Goal: Complete application form

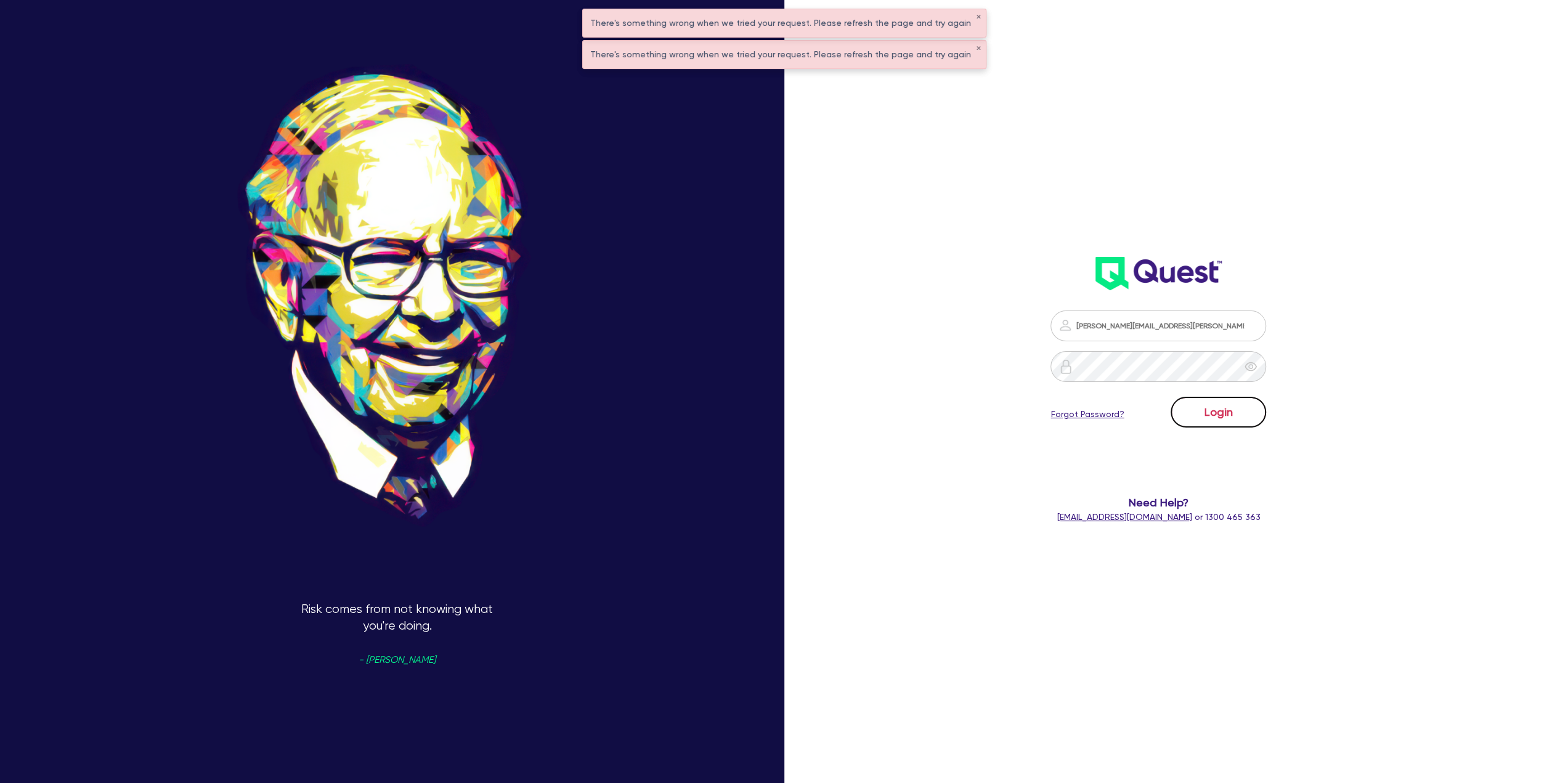
click at [1258, 418] on button "Login" at bounding box center [1218, 412] width 95 height 31
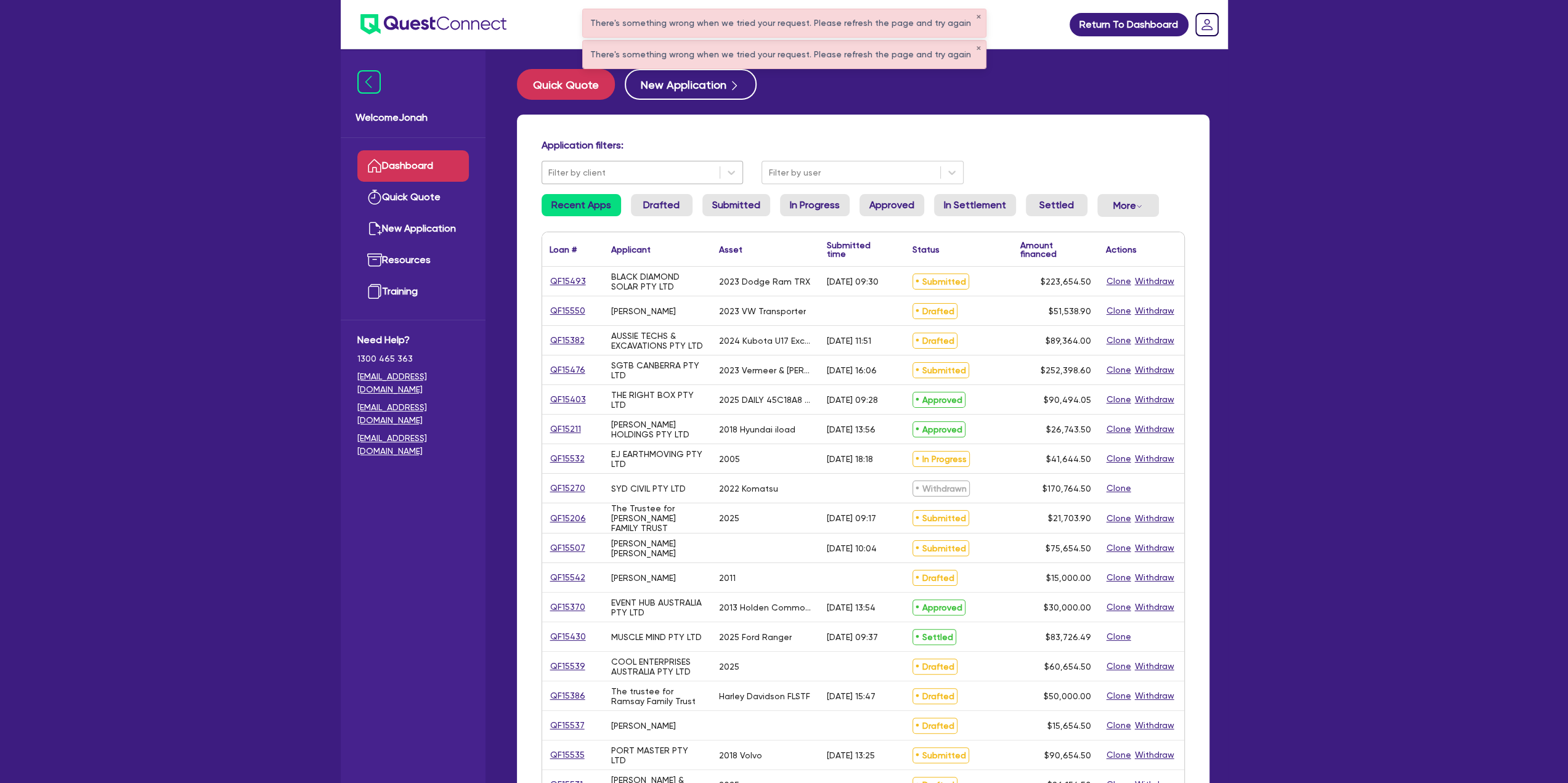
click at [666, 162] on div "Filter by client" at bounding box center [631, 172] width 178 height 20
click at [988, 151] on h4 "Application filters:" at bounding box center [863, 145] width 643 height 12
click at [976, 46] on button "✕" at bounding box center [978, 49] width 5 height 6
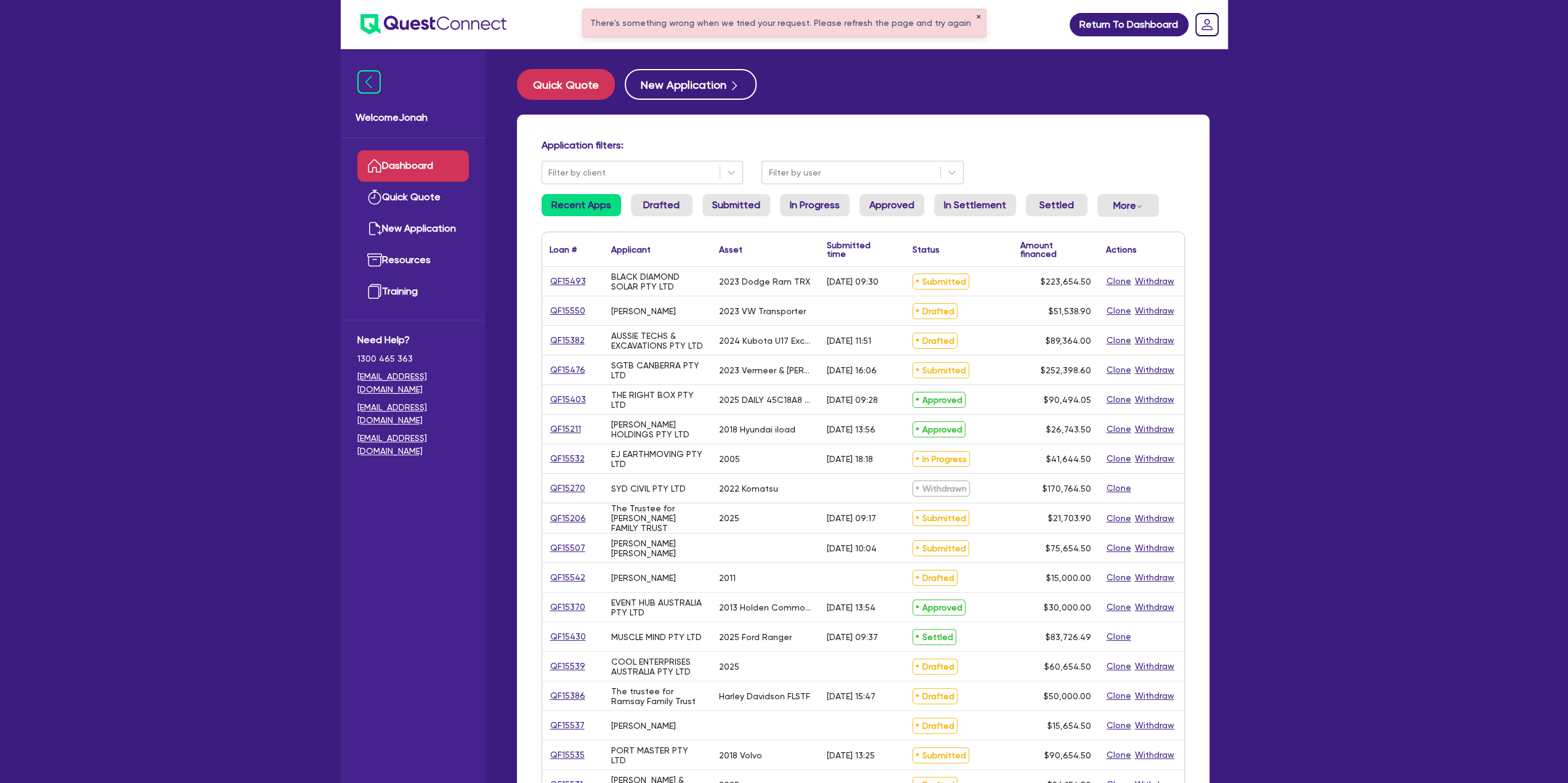
click at [976, 14] on button "✕" at bounding box center [978, 17] width 5 height 6
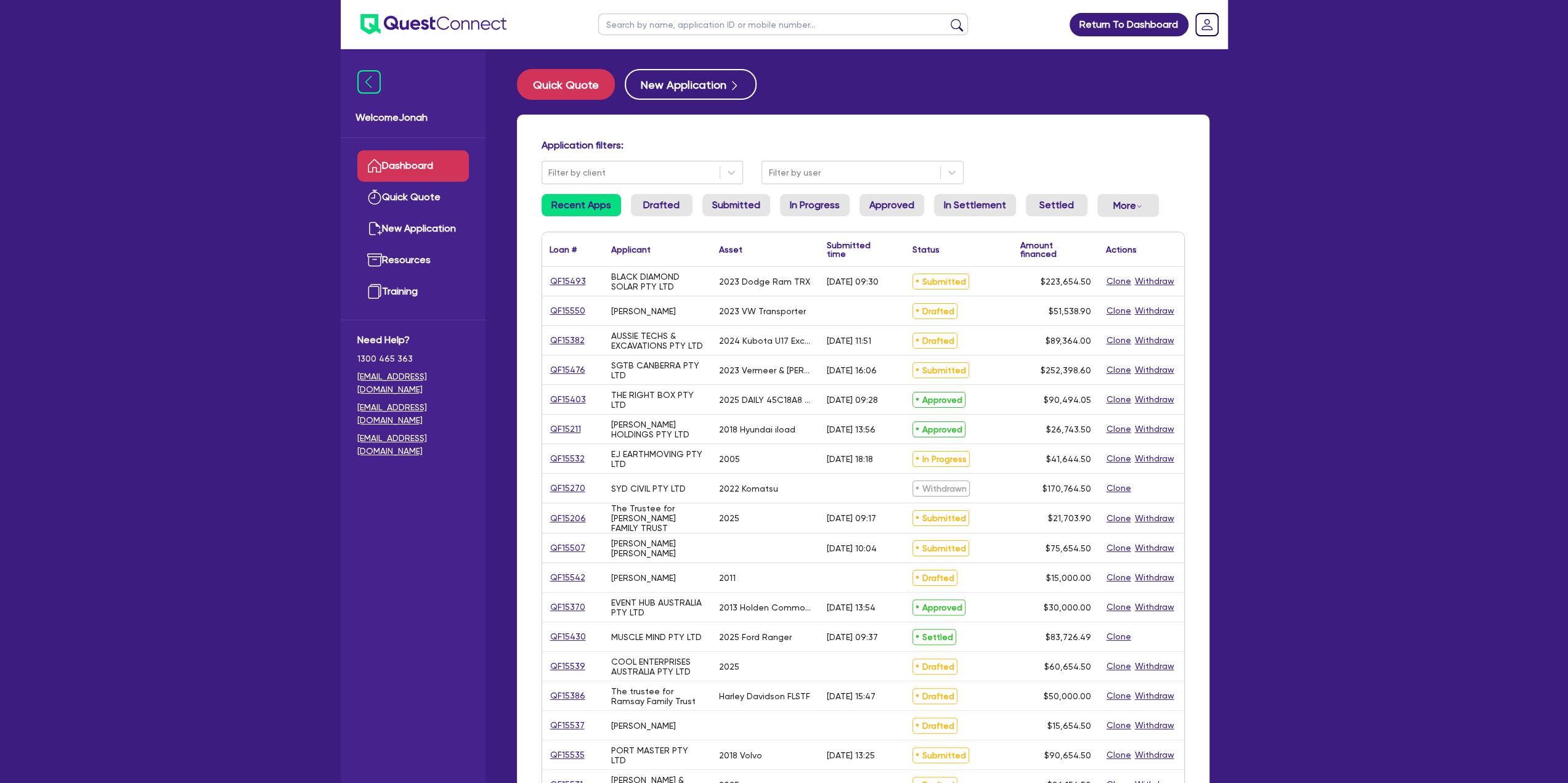
click at [797, 29] on input "text" at bounding box center [783, 24] width 370 height 22
click at [897, 101] on div "Quick Quote New Application Application filters: Filter by client Filter by use…" at bounding box center [863, 501] width 730 height 864
click at [781, 20] on input "text" at bounding box center [783, 24] width 370 height 22
click at [624, 26] on input "text" at bounding box center [783, 24] width 370 height 22
click at [953, 24] on button "submit" at bounding box center [956, 27] width 20 height 17
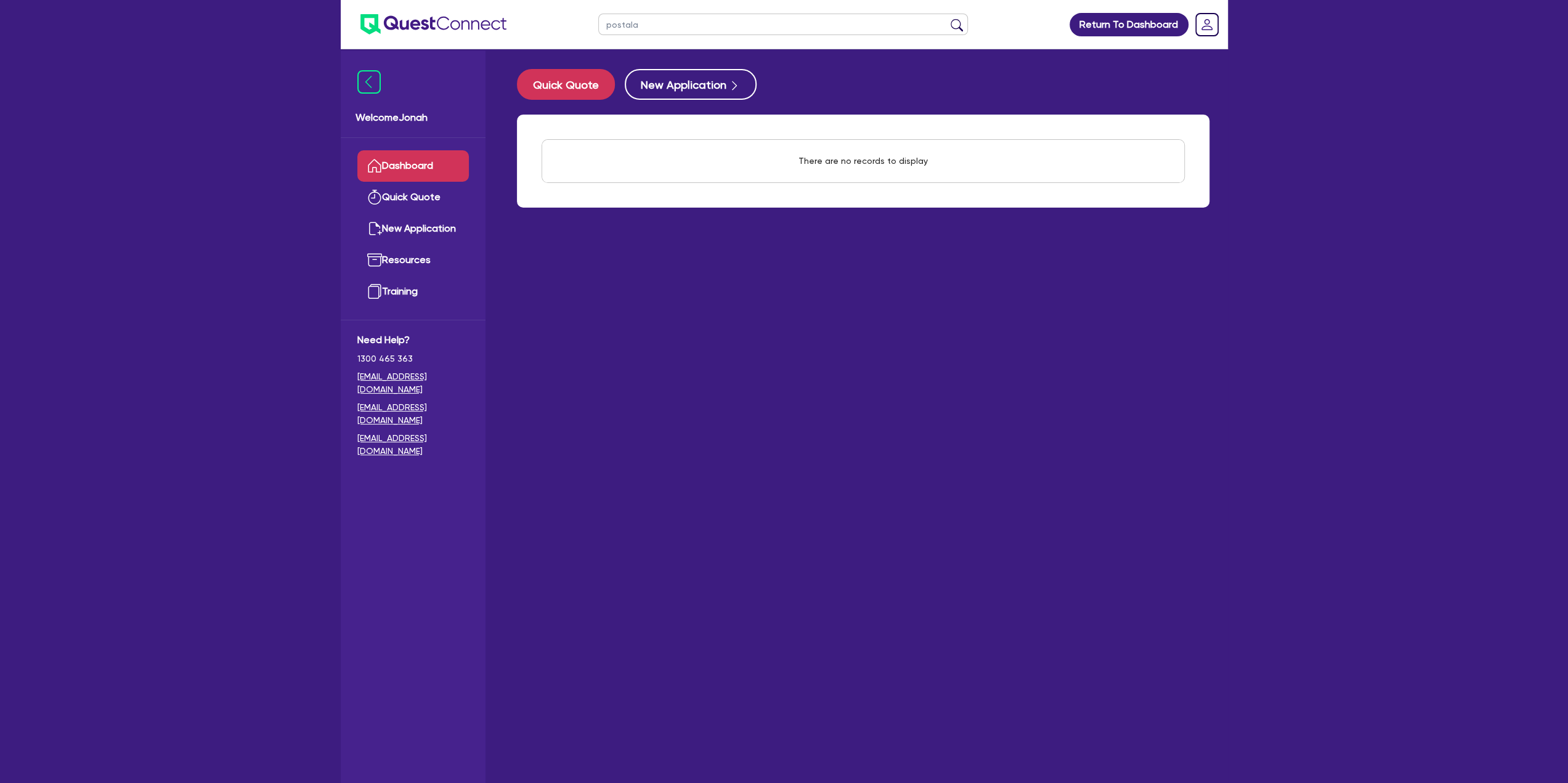
click at [699, 38] on ul "postala" at bounding box center [783, 24] width 394 height 49
click at [697, 30] on input "postala" at bounding box center [783, 24] width 370 height 22
drag, startPoint x: 615, startPoint y: 26, endPoint x: 622, endPoint y: 25, distance: 7.1
click at [618, 25] on input "postala" at bounding box center [783, 24] width 370 height 22
click at [624, 25] on input "postala" at bounding box center [783, 24] width 370 height 22
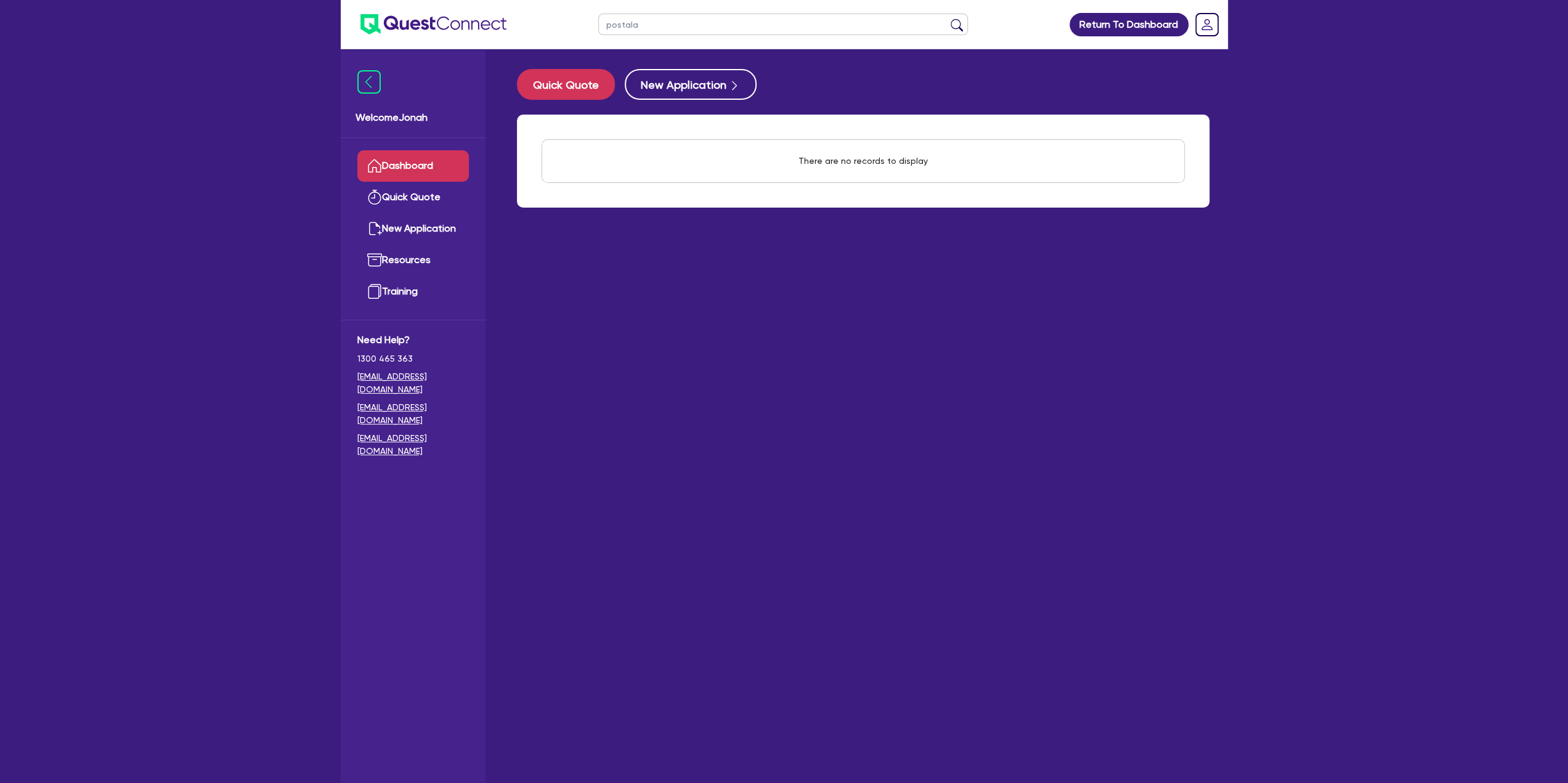
click at [621, 26] on input "postala" at bounding box center [783, 24] width 370 height 22
type input "potala"
click at [947, 19] on button "submit" at bounding box center [956, 27] width 20 height 17
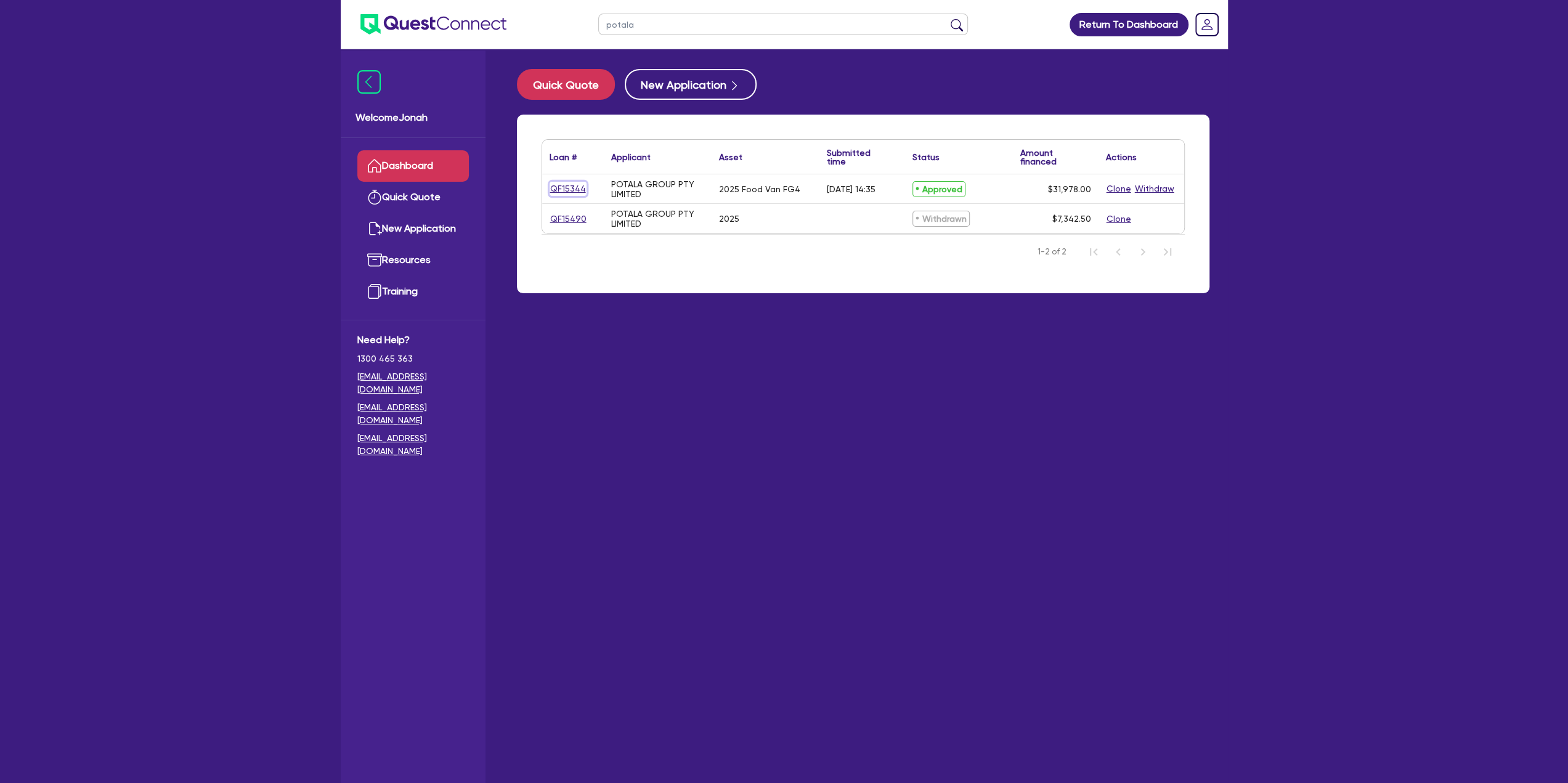
click at [563, 186] on link "QF15344" at bounding box center [567, 189] width 37 height 14
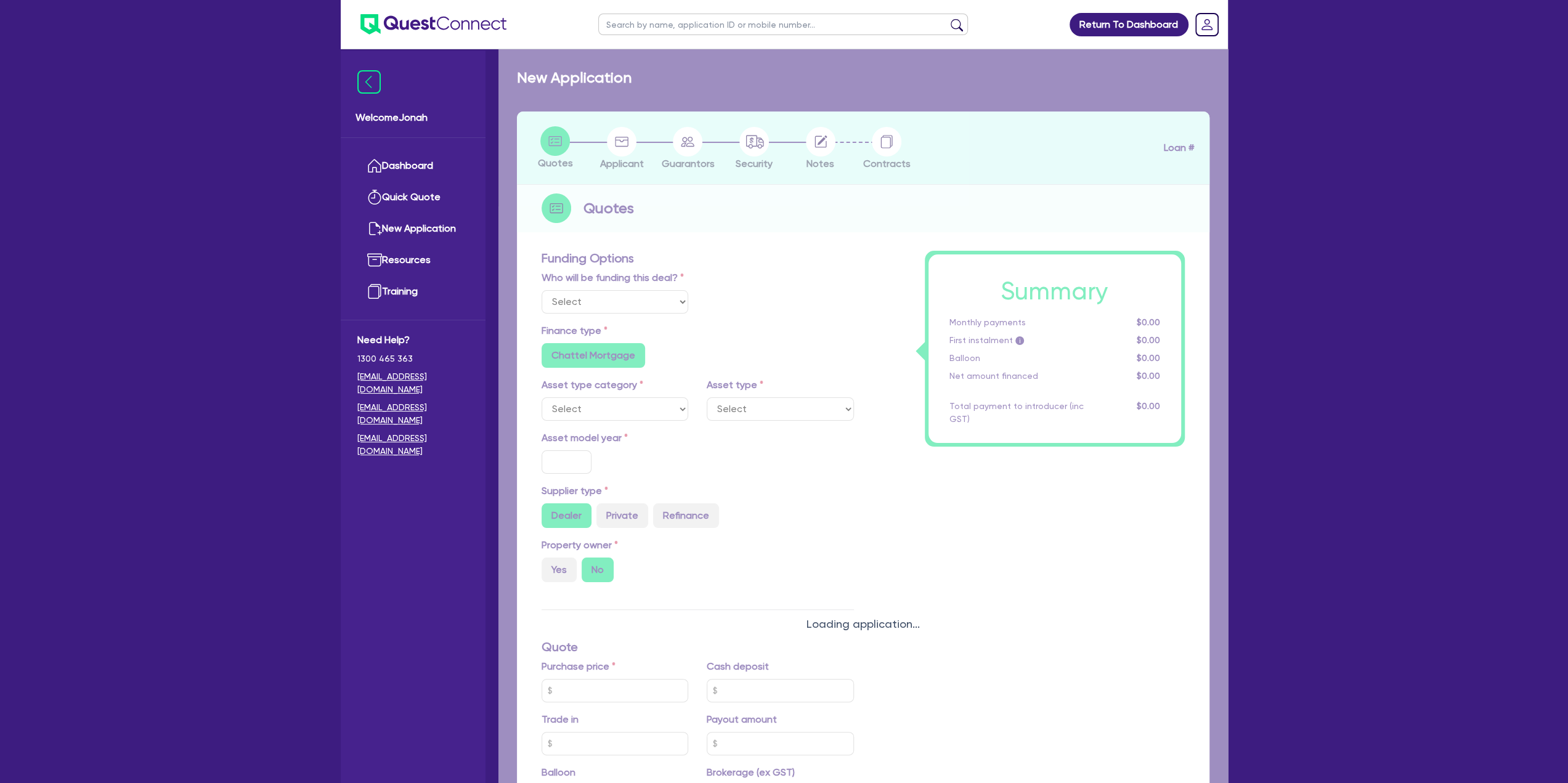
select select "Quest Finance - Own Book"
select select "PRIMARY_ASSETS"
type input "2025"
radio input "true"
type input "31,988"
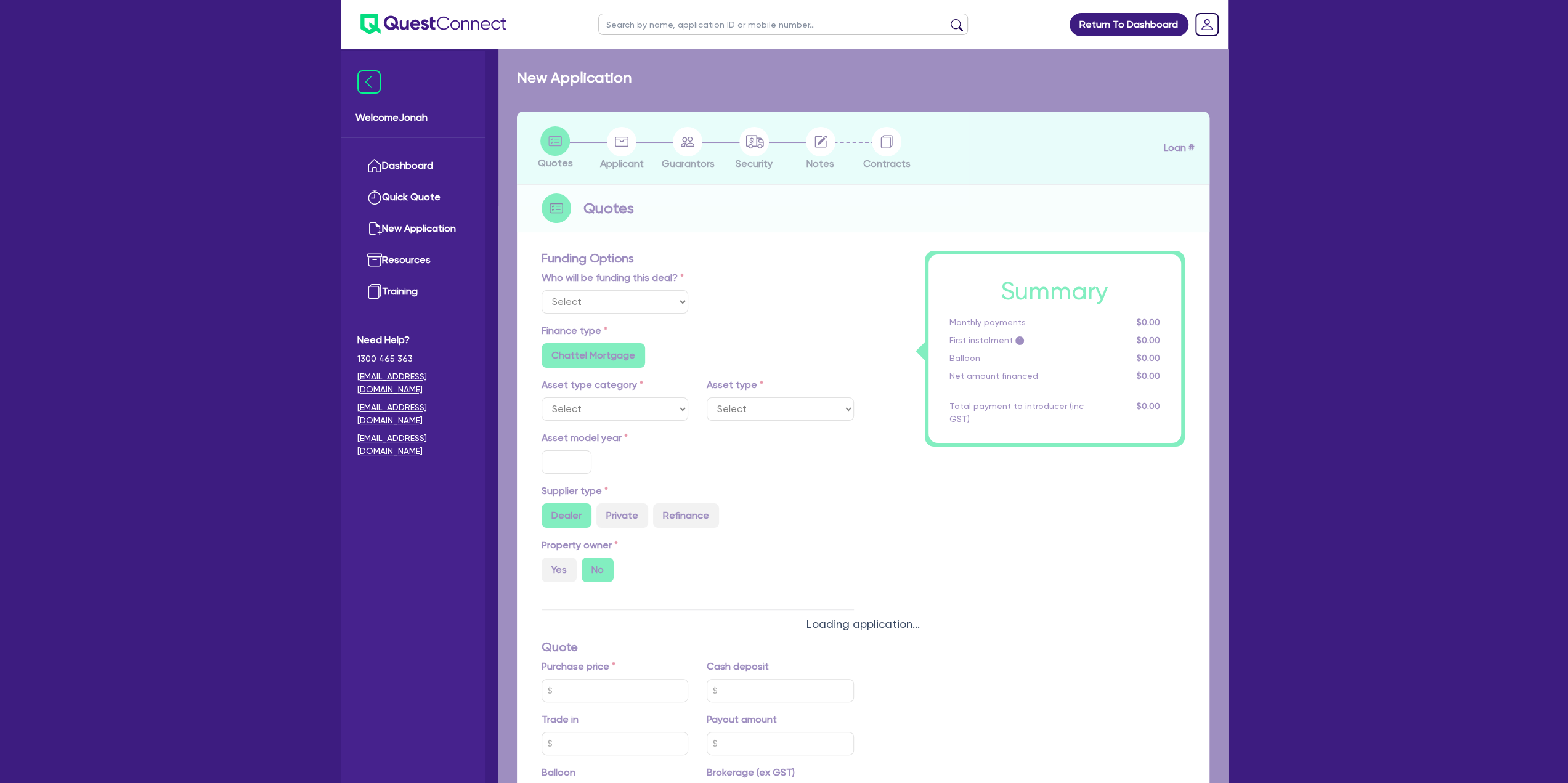
type input "1,000"
type input "15.63"
type input "5,000"
type input "10"
type input "3,197.8"
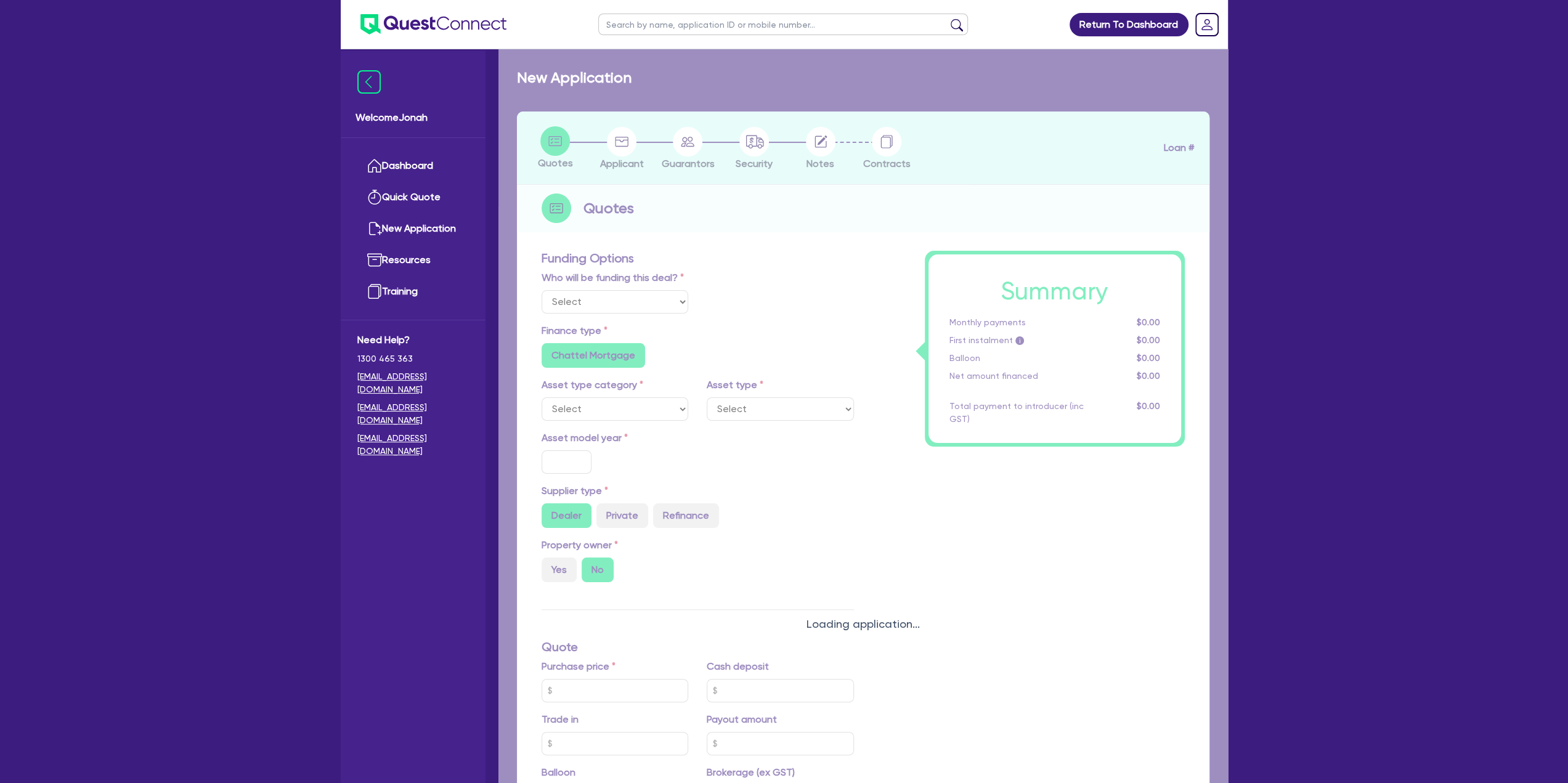
type input "17.95"
type input "1,395"
type input "900"
radio input "false"
radio input "true"
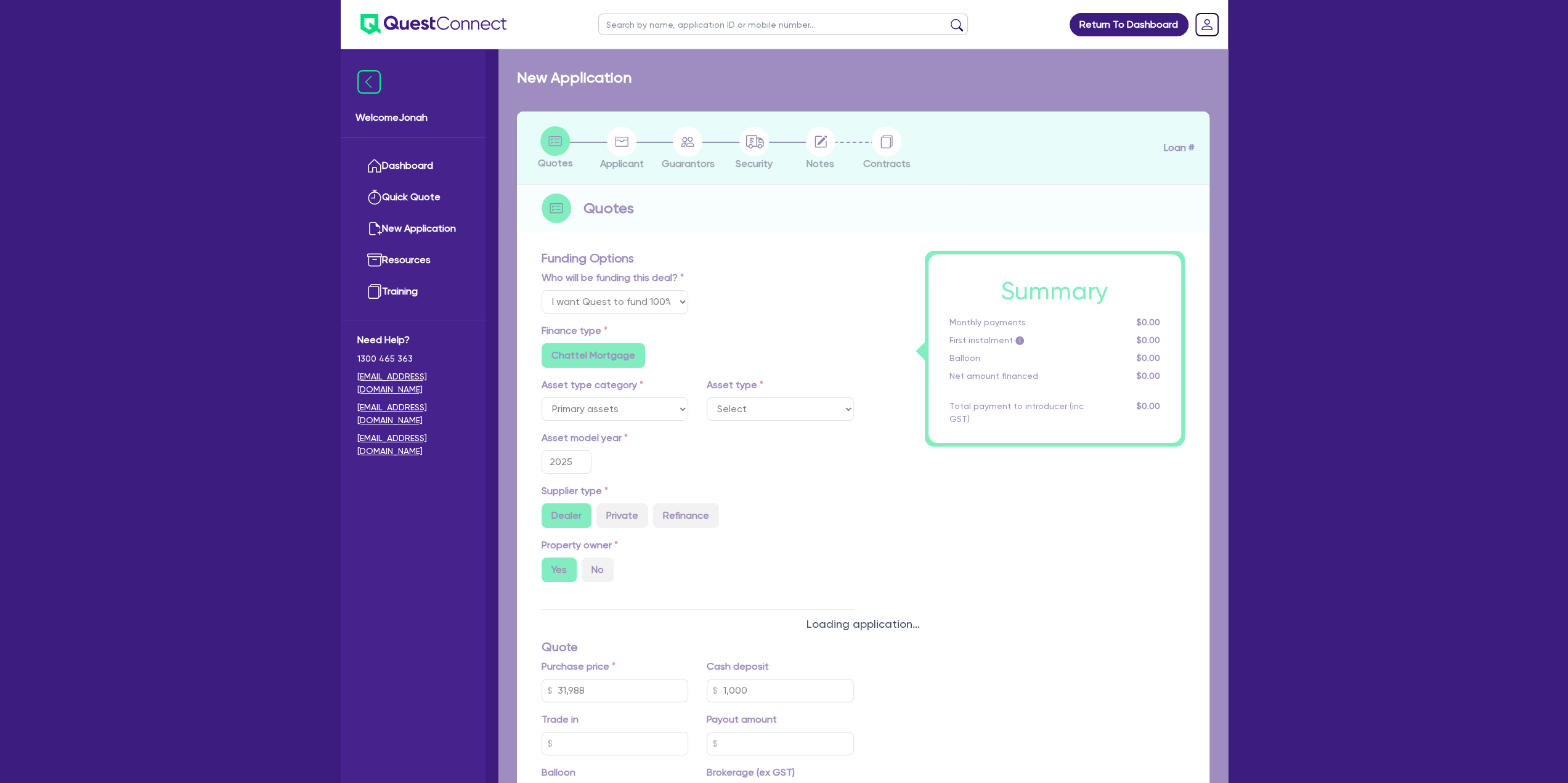
select select "TRAILERS"
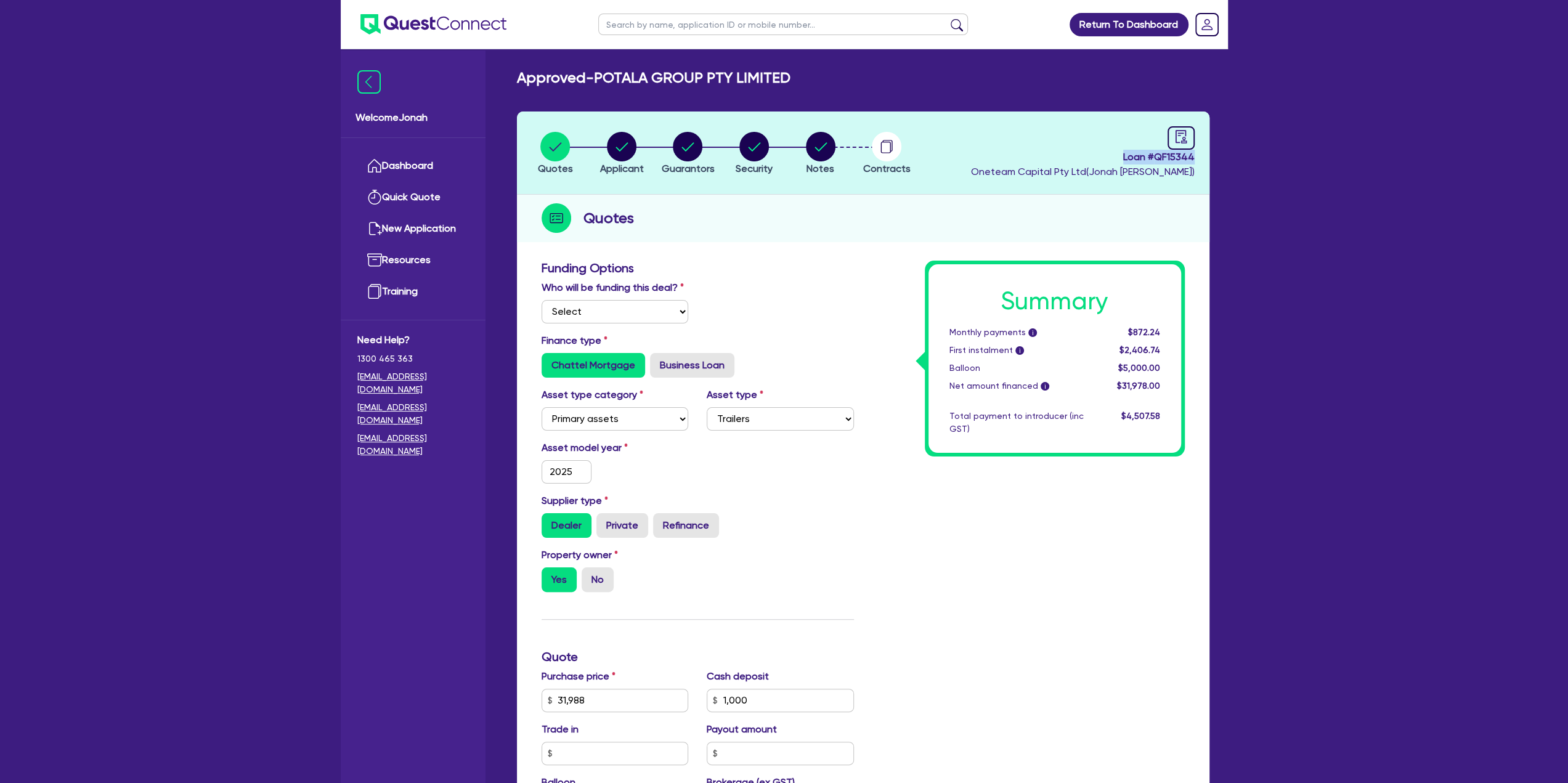
drag, startPoint x: 1122, startPoint y: 157, endPoint x: 1191, endPoint y: 157, distance: 69.0
click at [1195, 159] on header "Quotes Applicant [GEOGRAPHIC_DATA] Security Notes Contracts Loan # QF15344 Onet…" at bounding box center [863, 153] width 693 height 83
copy span "Loan # QF15344"
drag, startPoint x: 629, startPoint y: 155, endPoint x: 631, endPoint y: 192, distance: 37.1
click at [629, 155] on circle "button" at bounding box center [621, 146] width 29 height 29
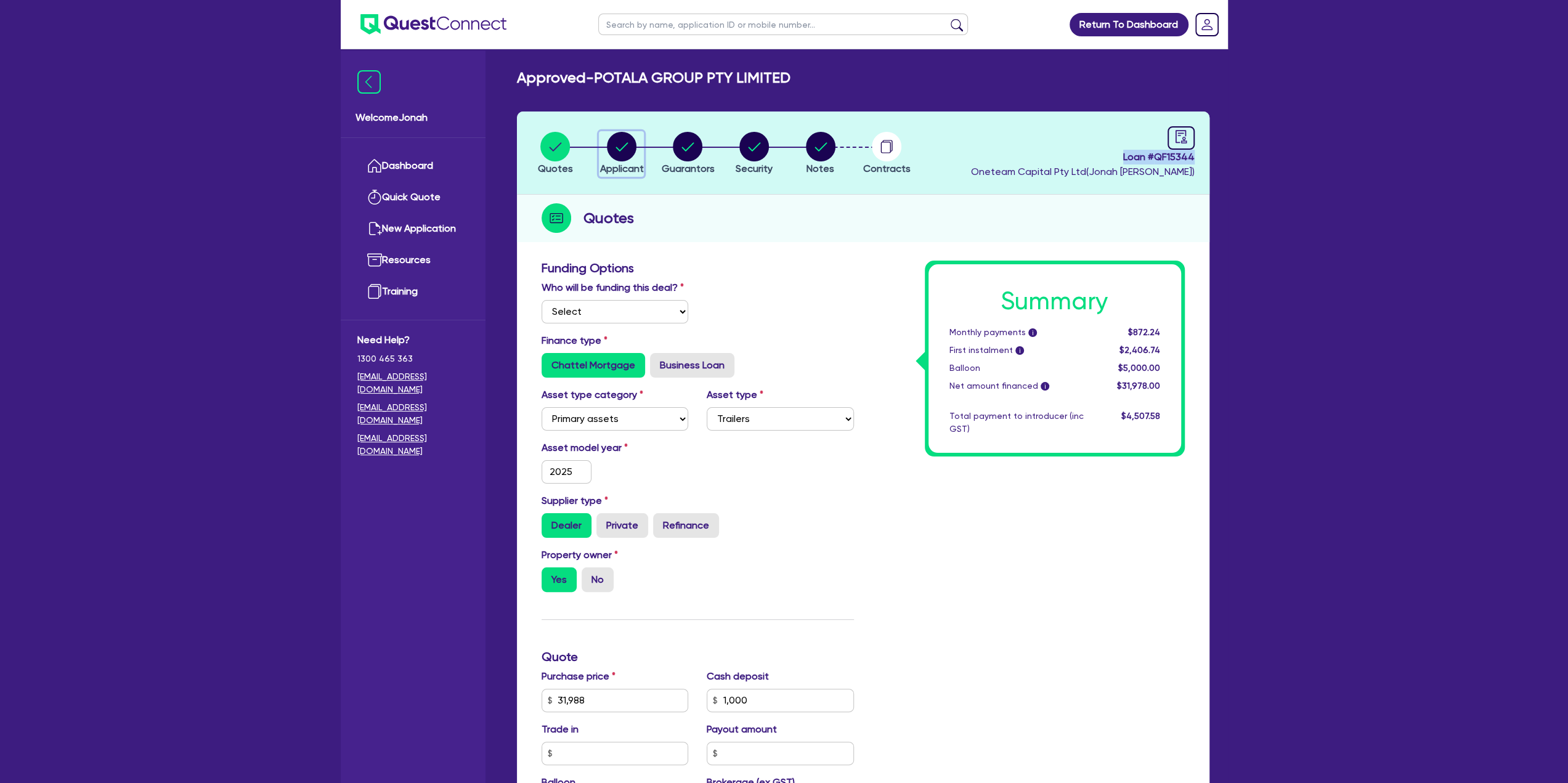
select select "COMPANY"
select select "RETAIL_WHOLESALE_TRADE"
select select "MOTOR_VEHICLES"
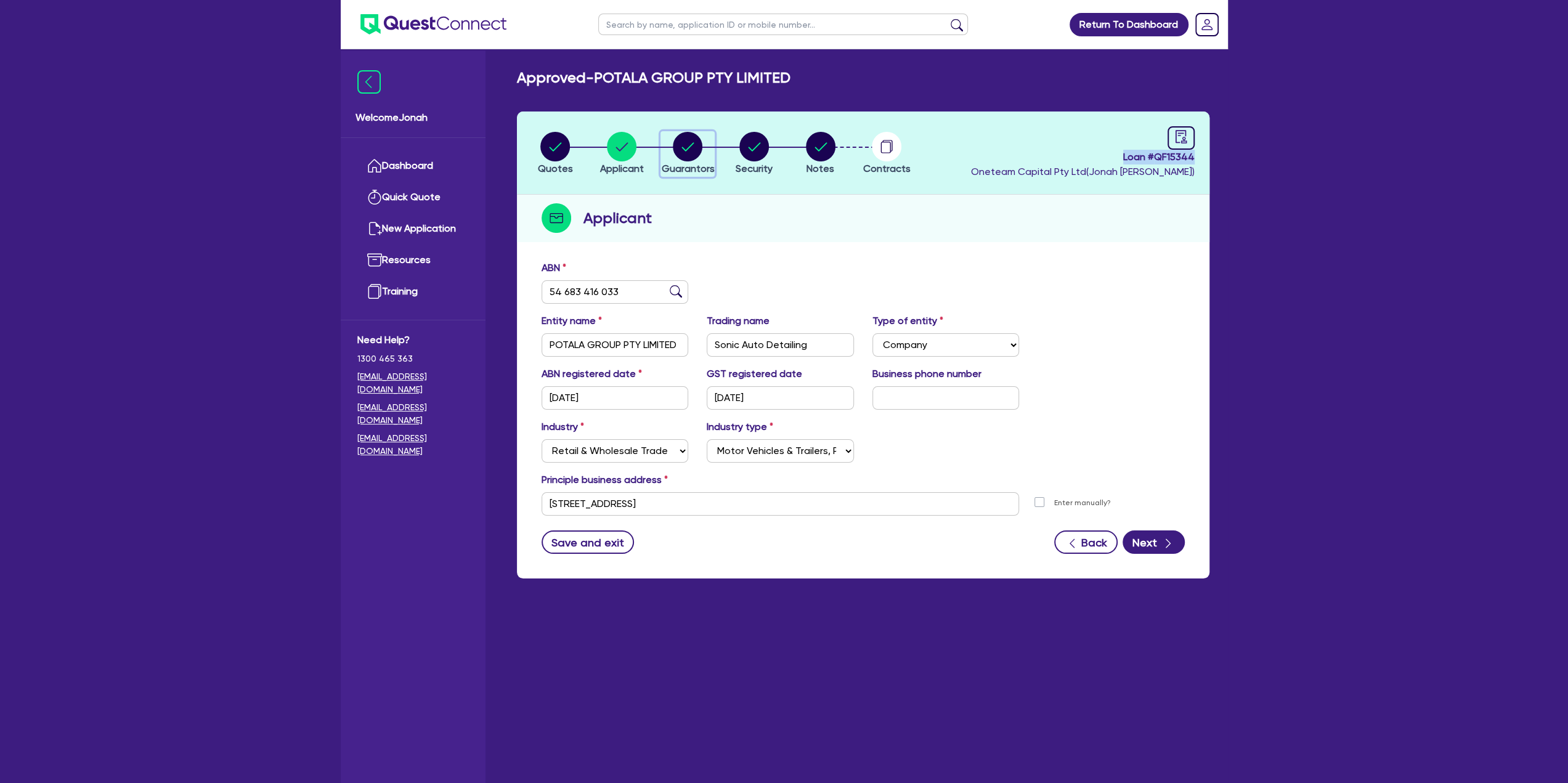
click at [679, 174] on span "Guarantors" at bounding box center [687, 168] width 53 height 12
select select "MR"
select select "VIC"
select select "MARRIED"
select select "CASH"
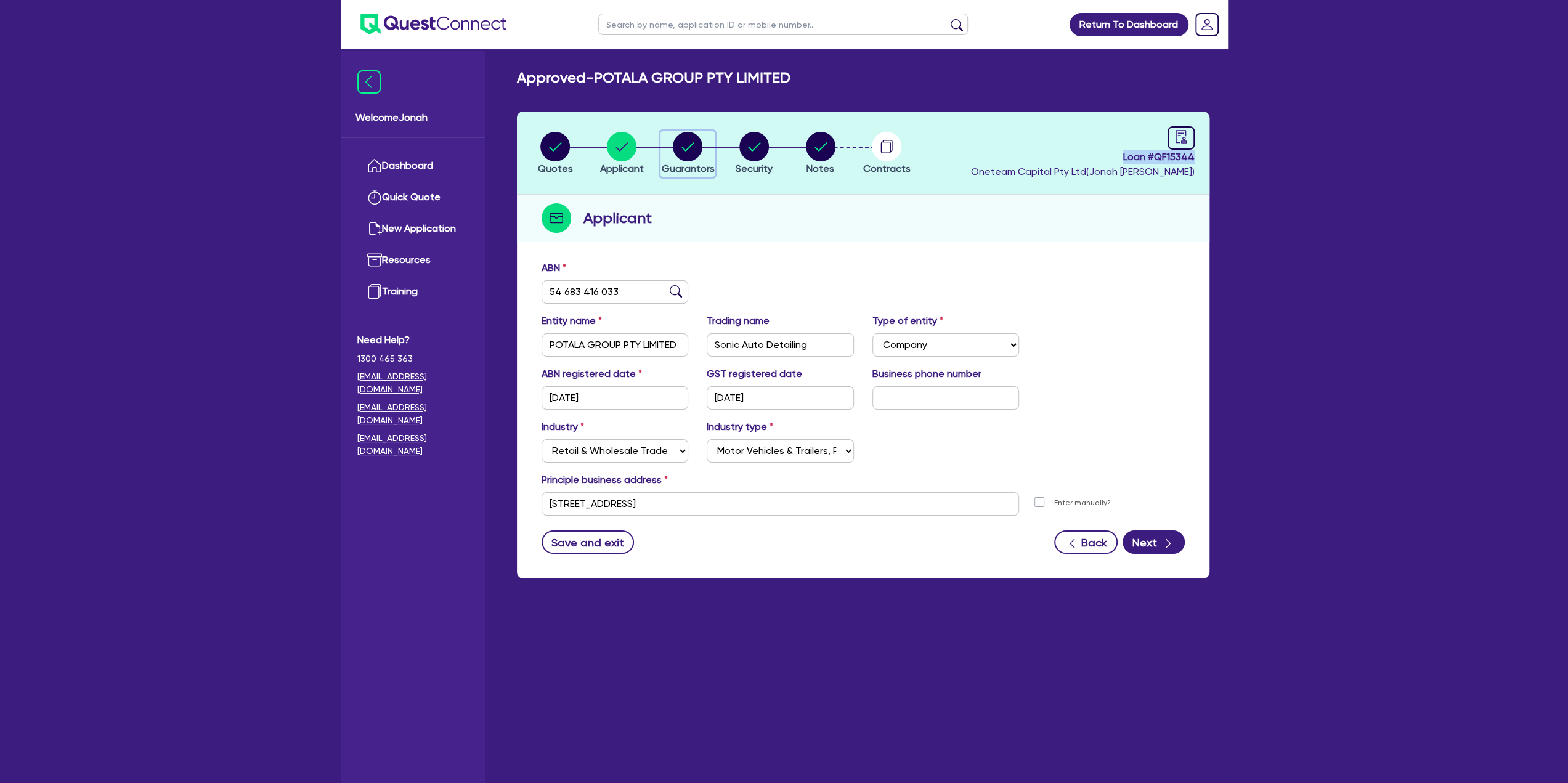
select select "PROPERTY"
select select "VEHICLE_LOAN"
select select "MORTGAGE"
select select "MR"
select select "VIC"
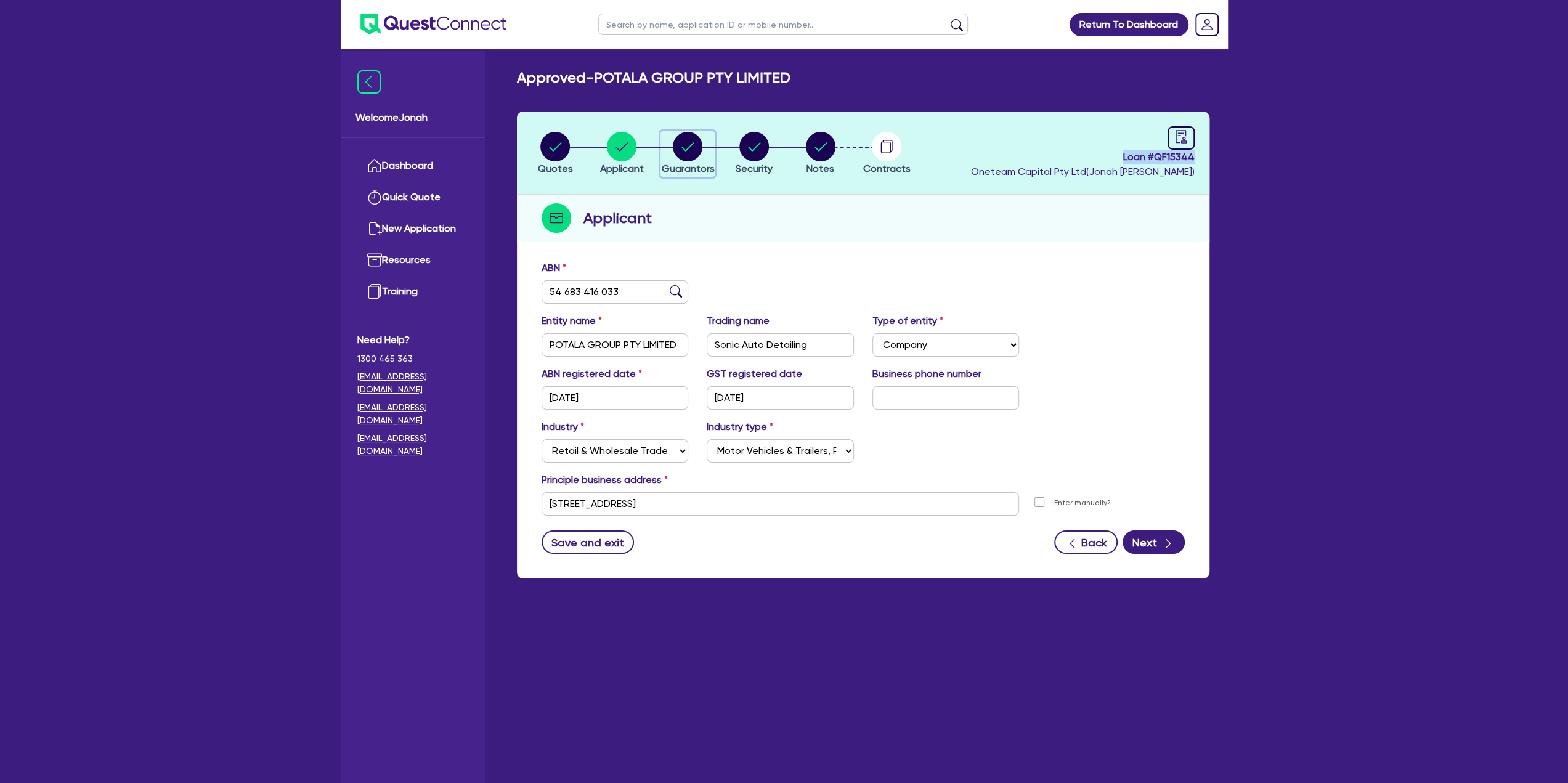
select select "SINGLE"
select select "VEHICLE"
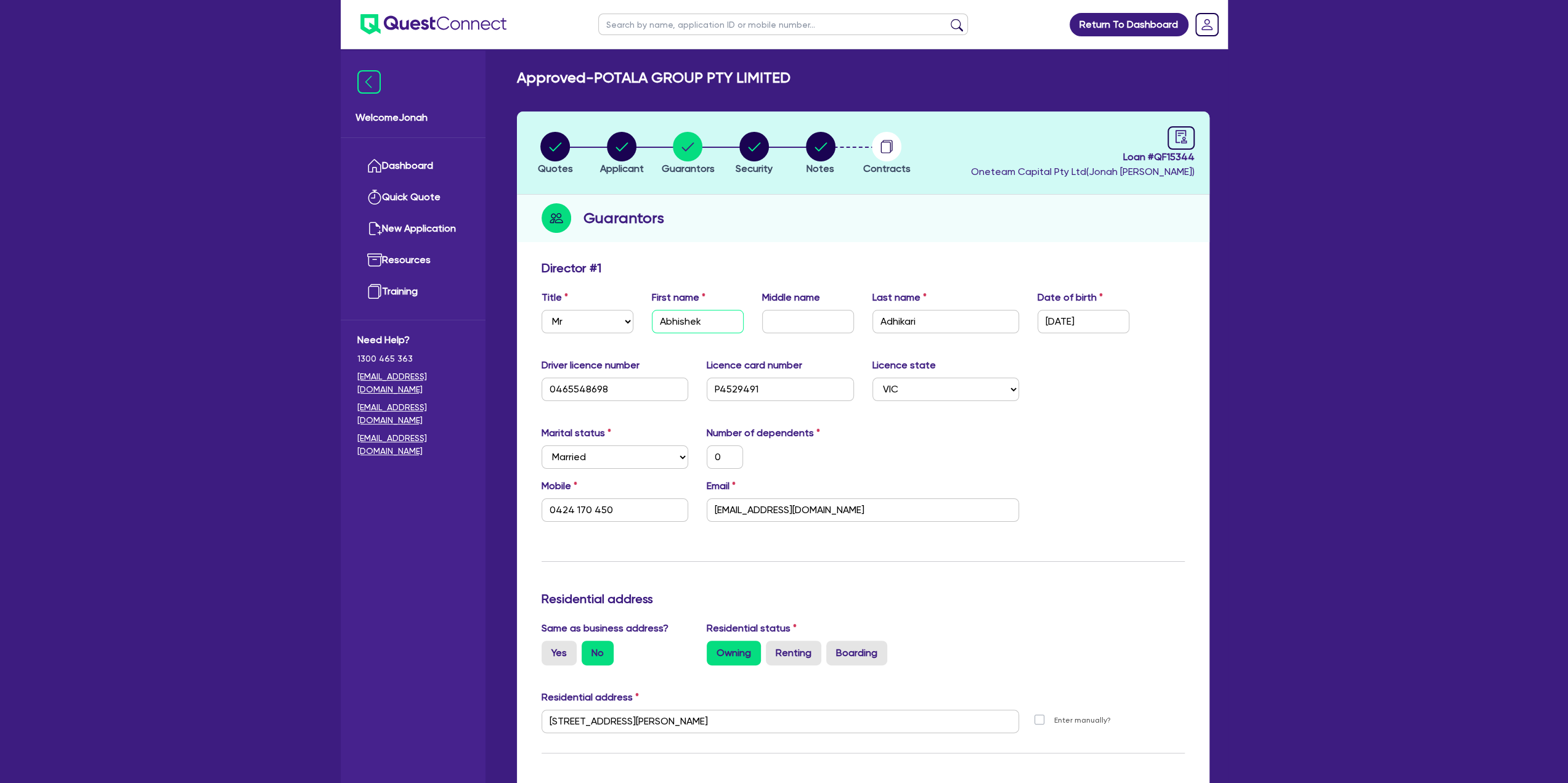
click at [696, 322] on input "Abhishek" at bounding box center [698, 321] width 92 height 23
click at [695, 320] on input "Abhishek" at bounding box center [698, 321] width 92 height 23
click at [695, 326] on input "Abhishek" at bounding box center [698, 321] width 92 height 23
click at [905, 316] on input "Adhikari" at bounding box center [946, 321] width 147 height 23
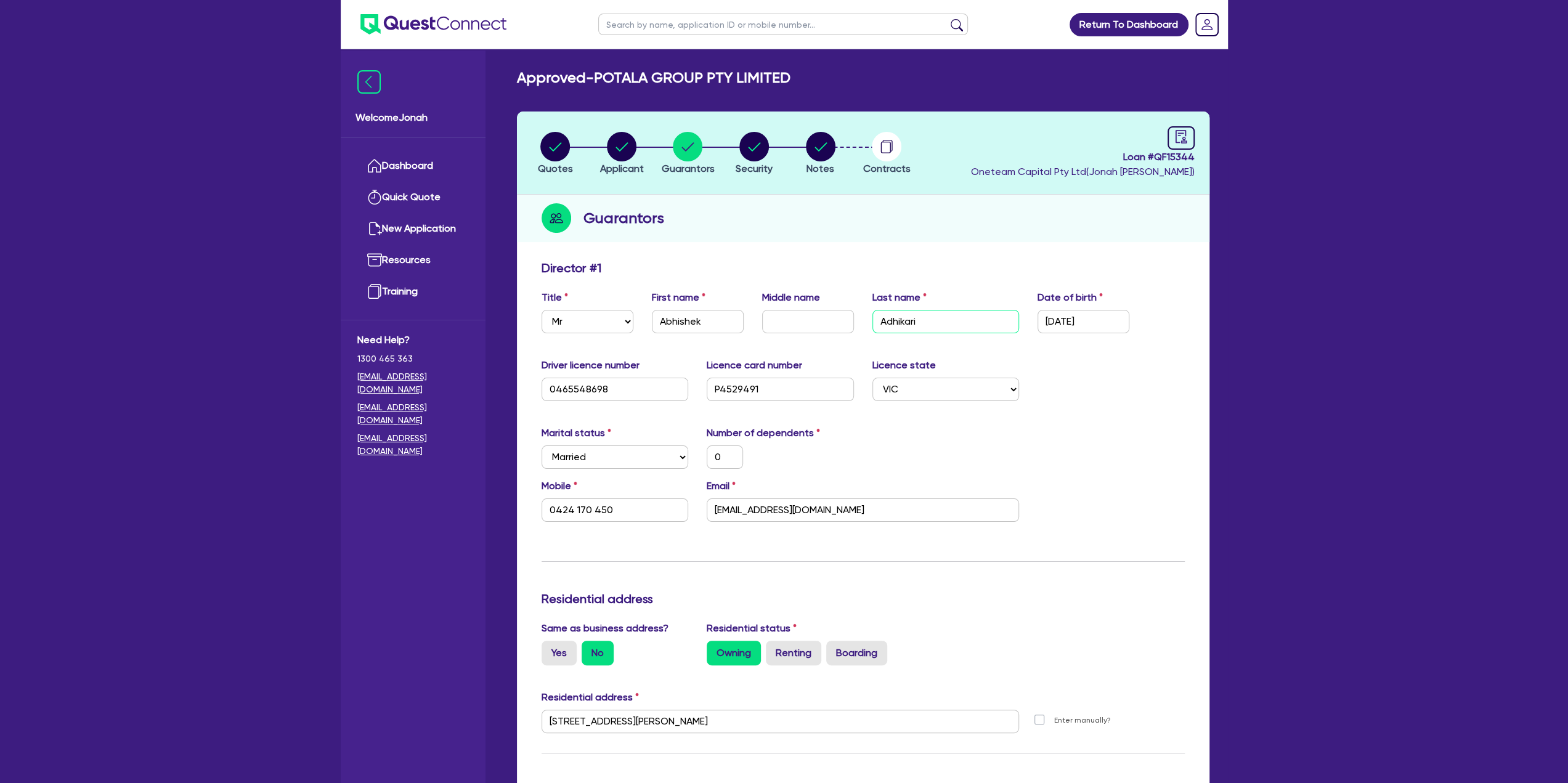
click at [905, 316] on input "Adhikari" at bounding box center [946, 321] width 147 height 23
click at [584, 382] on input "0465548698" at bounding box center [615, 389] width 147 height 23
click at [761, 515] on input "[EMAIL_ADDRESS][DOMAIN_NAME]" at bounding box center [863, 509] width 313 height 23
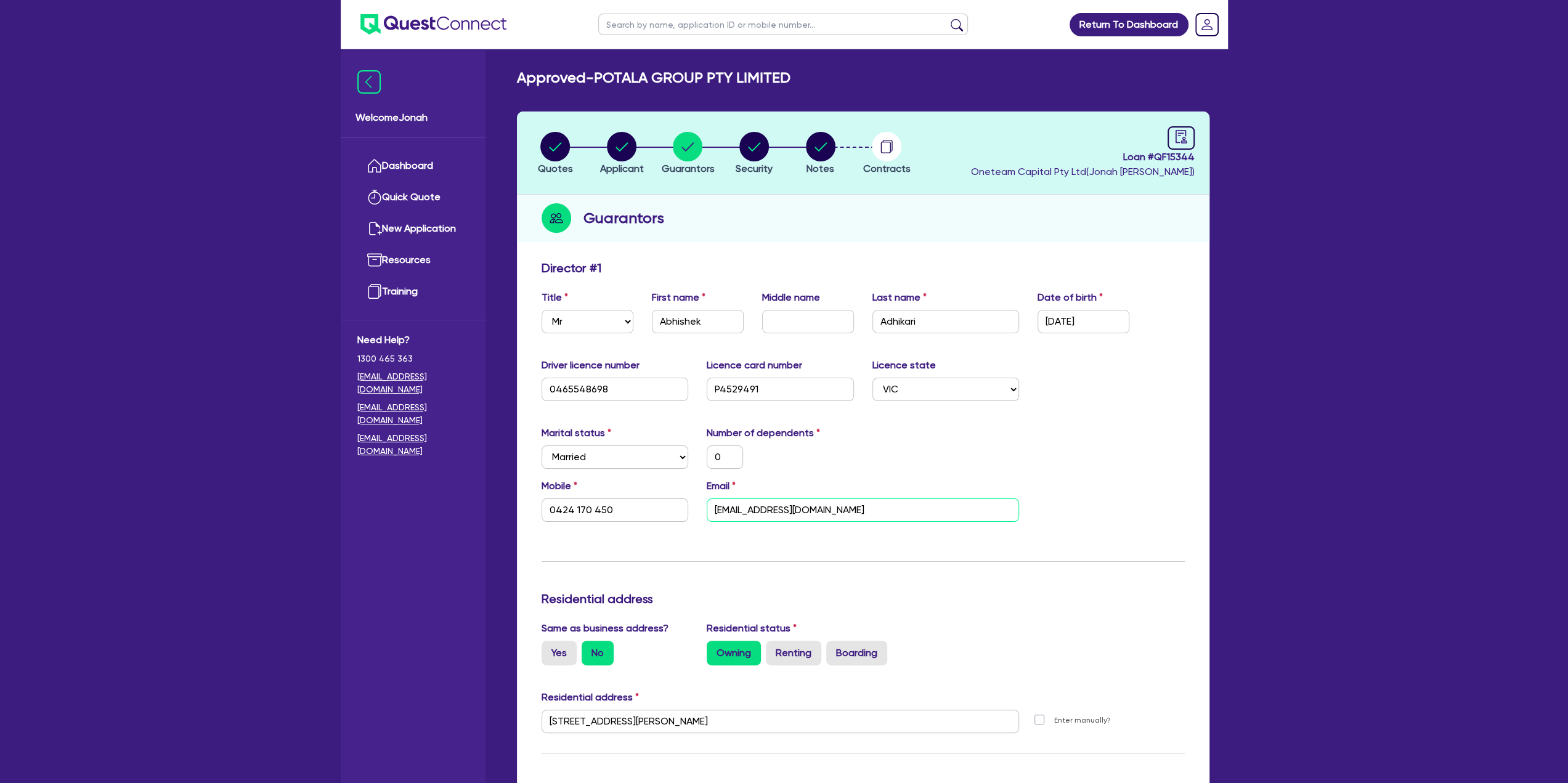
click at [761, 515] on input "[EMAIL_ADDRESS][DOMAIN_NAME]" at bounding box center [863, 509] width 313 height 23
click at [639, 26] on input "text" at bounding box center [783, 24] width 370 height 22
type input "[PERSON_NAME]"
click button "submit" at bounding box center [956, 27] width 20 height 17
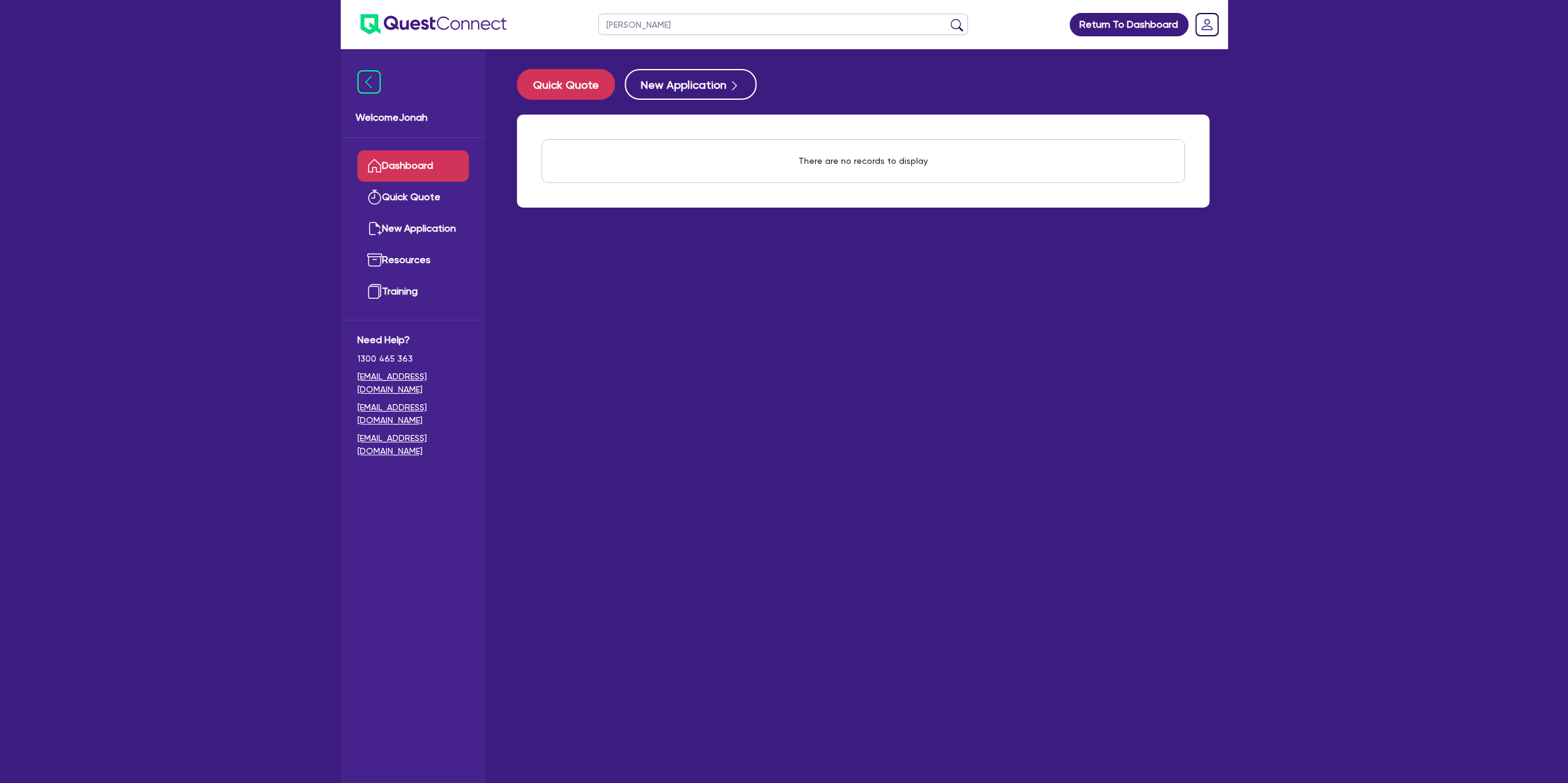
click at [622, 19] on input "[PERSON_NAME]" at bounding box center [783, 24] width 370 height 22
click at [622, 18] on input "[PERSON_NAME]" at bounding box center [783, 24] width 370 height 22
click at [623, 28] on input "[PERSON_NAME]" at bounding box center [783, 24] width 370 height 22
type input "[PERSON_NAME]"
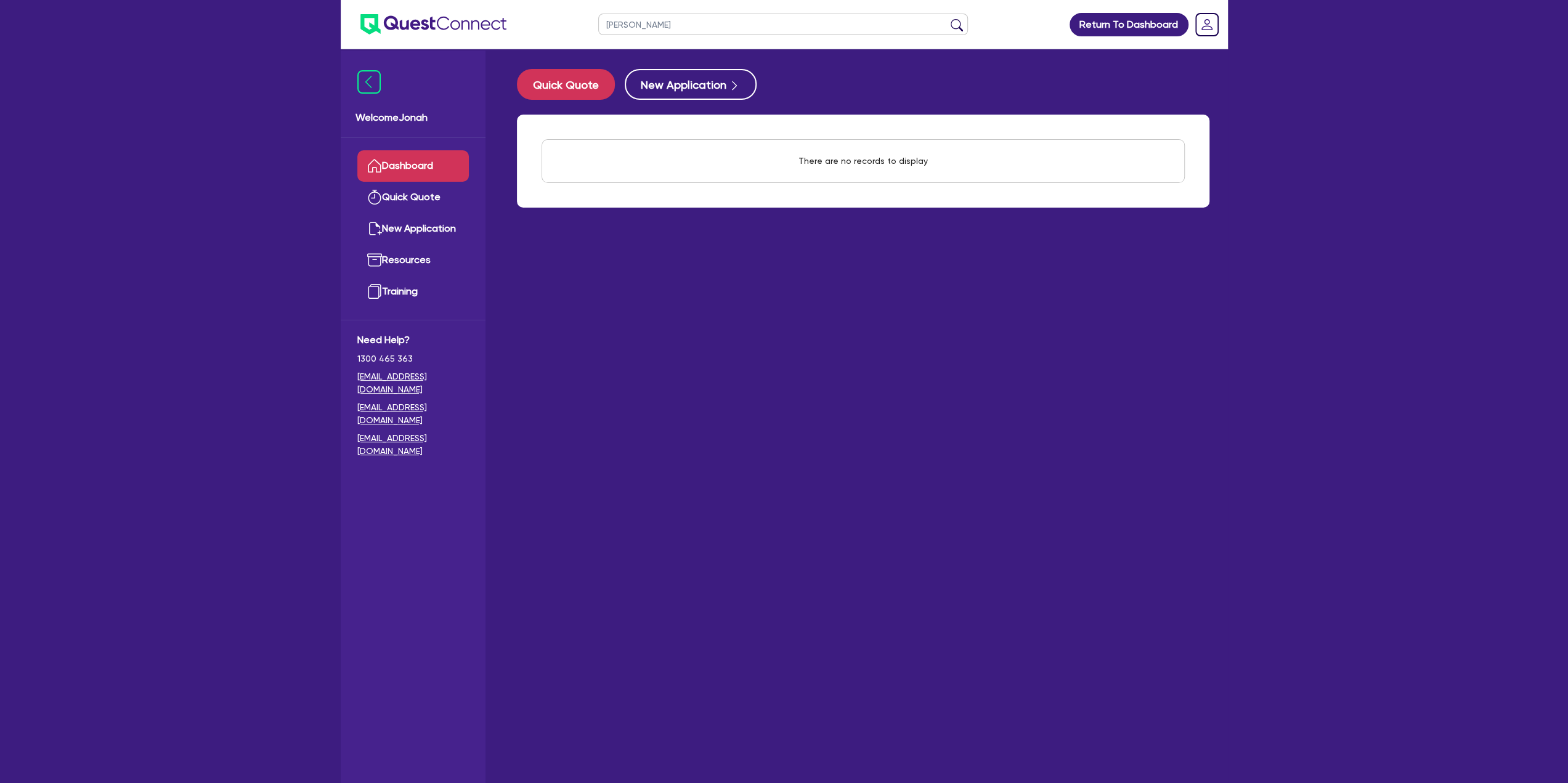
click at [947, 19] on button "submit" at bounding box center [956, 27] width 20 height 17
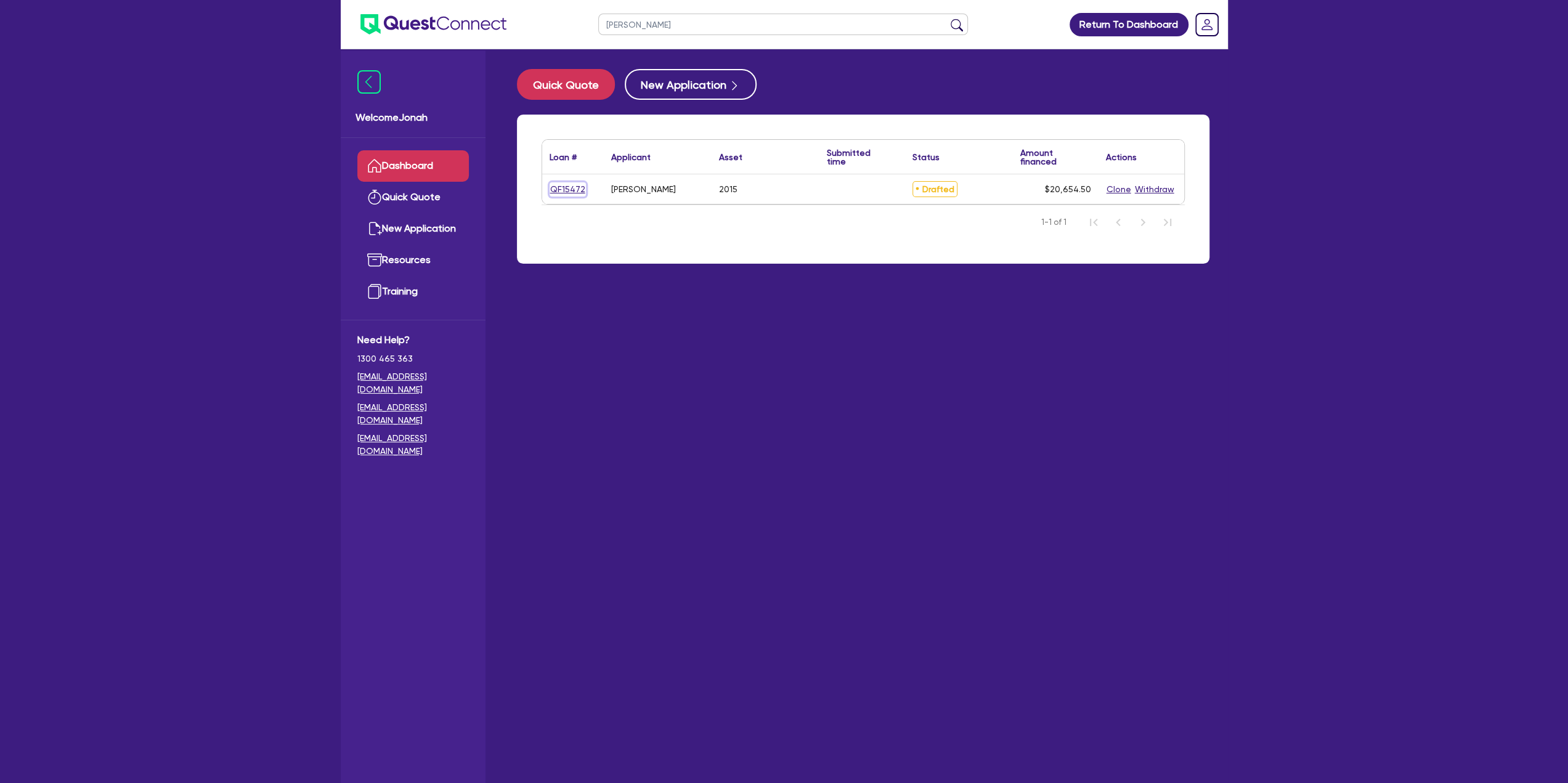
click at [567, 188] on link "QF15472" at bounding box center [567, 189] width 36 height 14
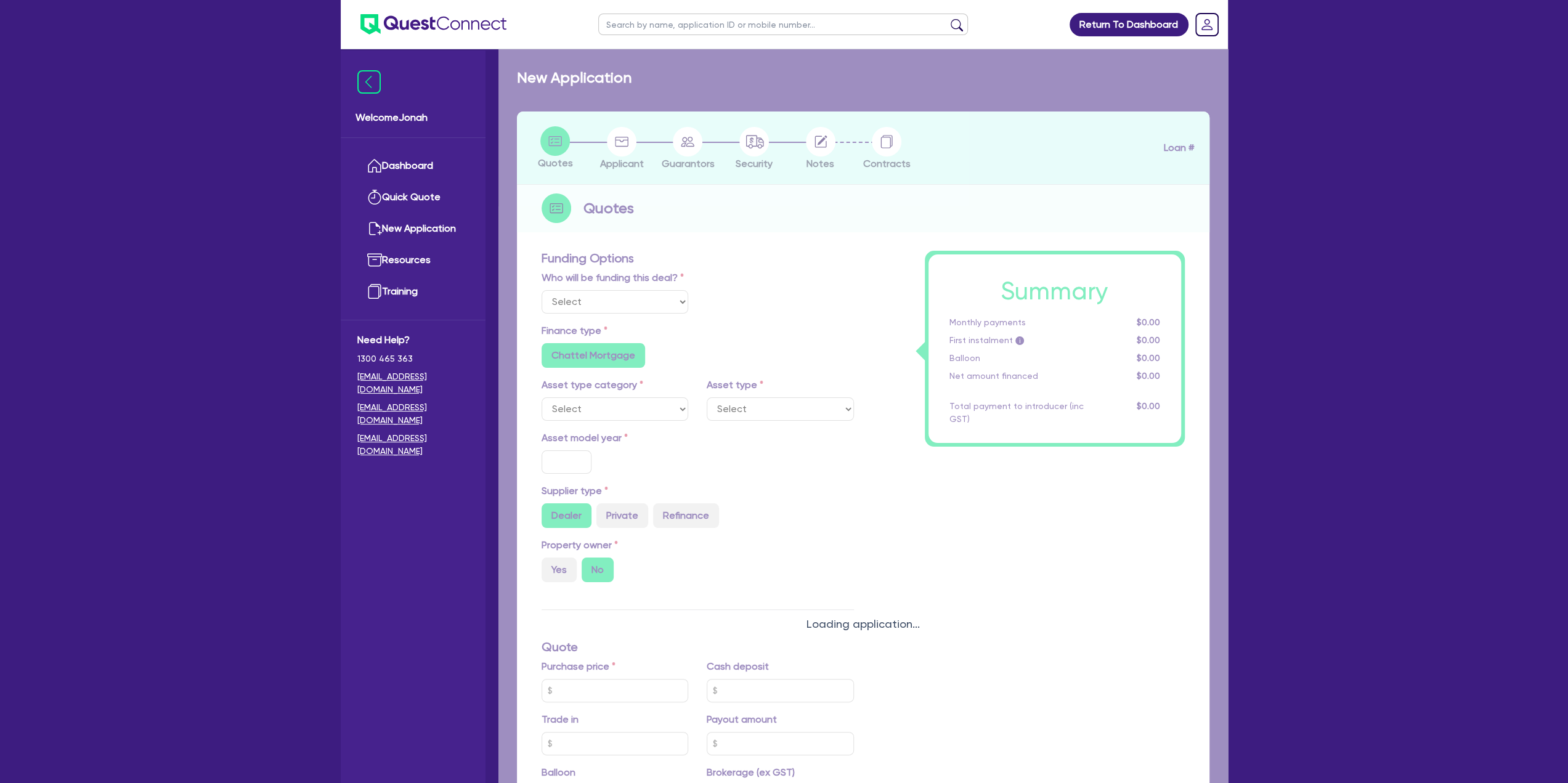
select select "Other"
select select "PRIMARY_ASSETS"
type input "2015"
radio input "false"
radio input "true"
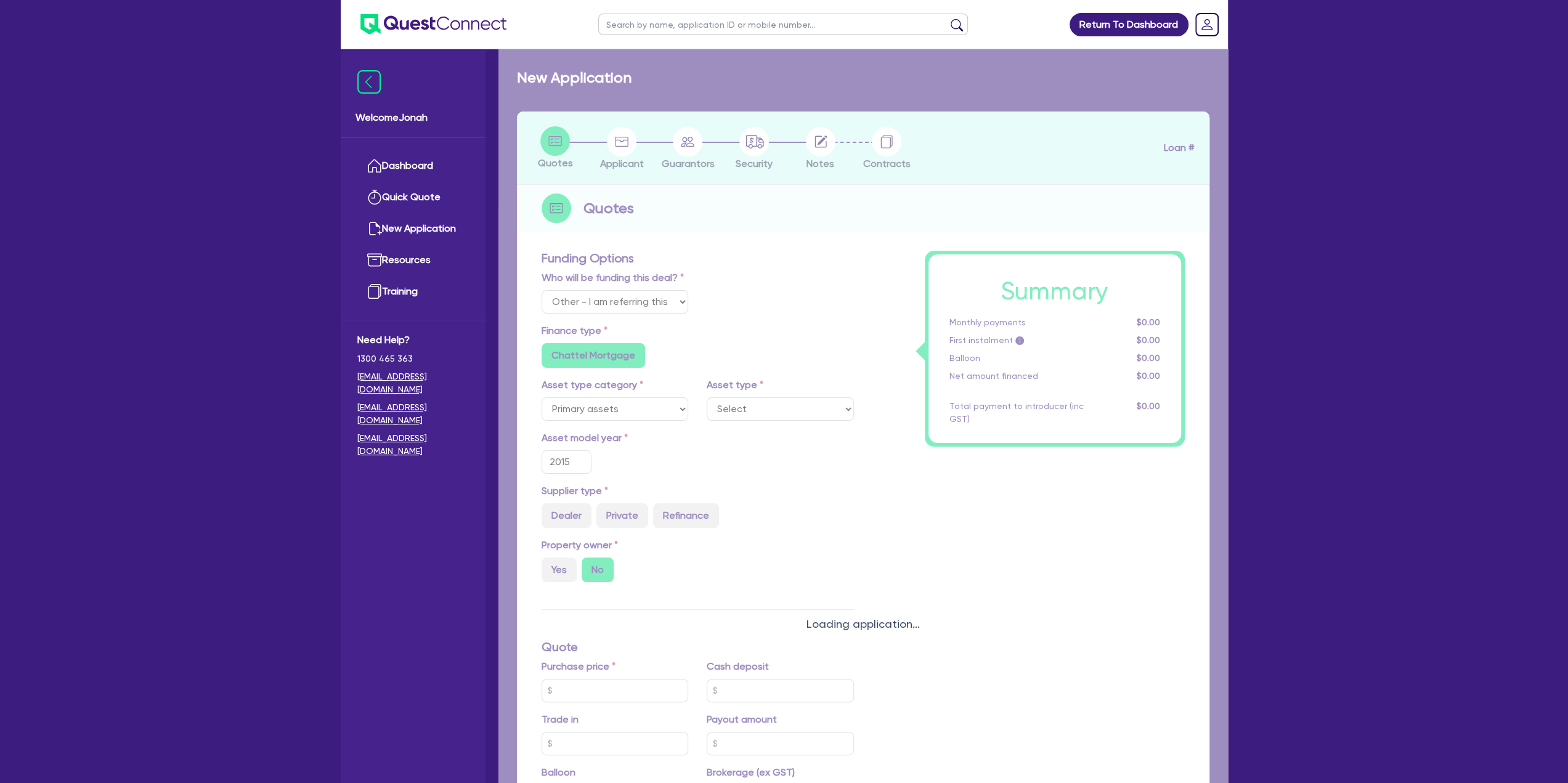
radio input "true"
type input "20,000"
type input "8"
type input "1,652.36"
radio input "false"
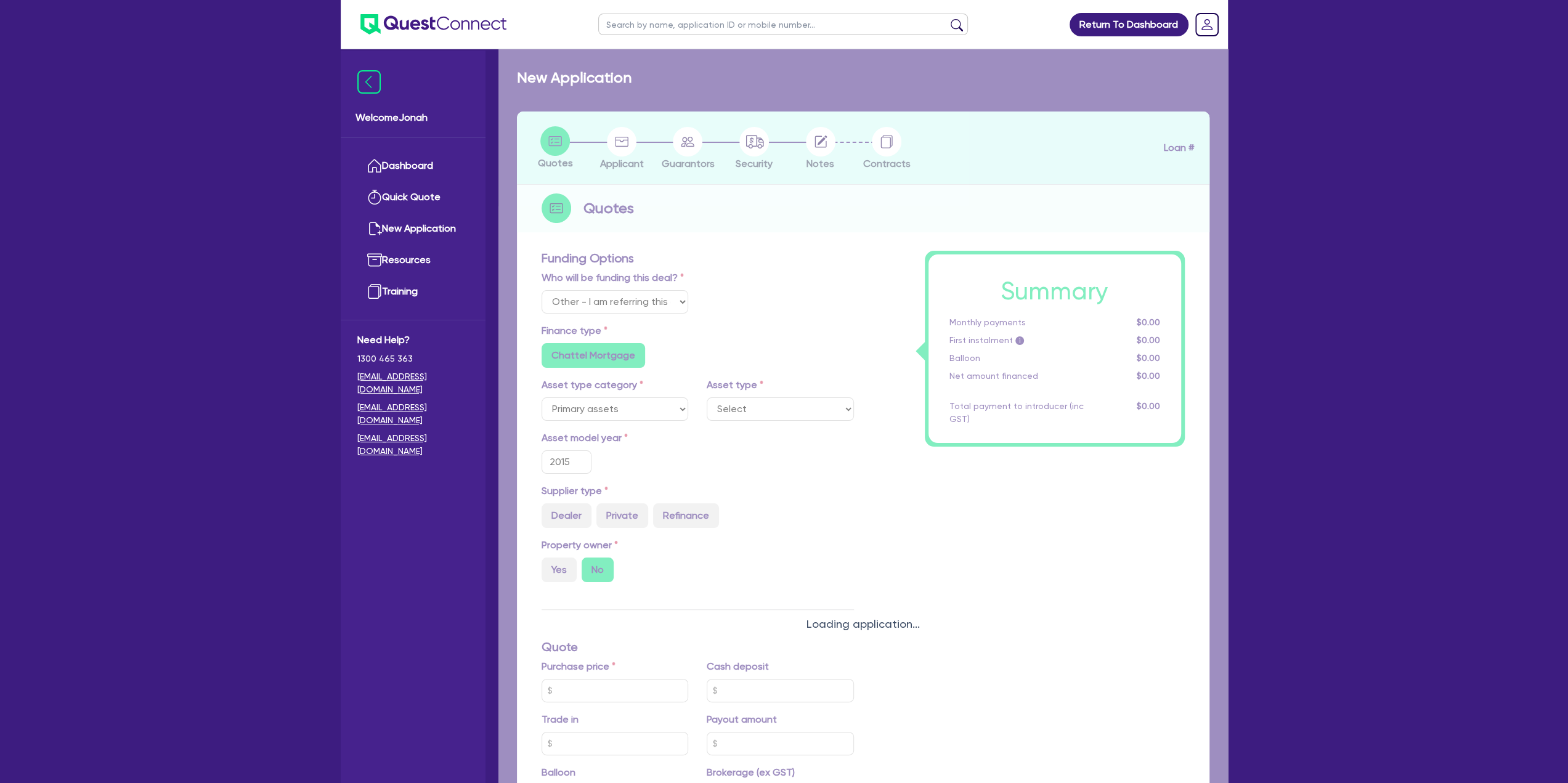
type input "17.95"
radio input "true"
radio input "false"
select select "CONSTRUCTION_AND_EARTHMOVING_EQUIPMENT"
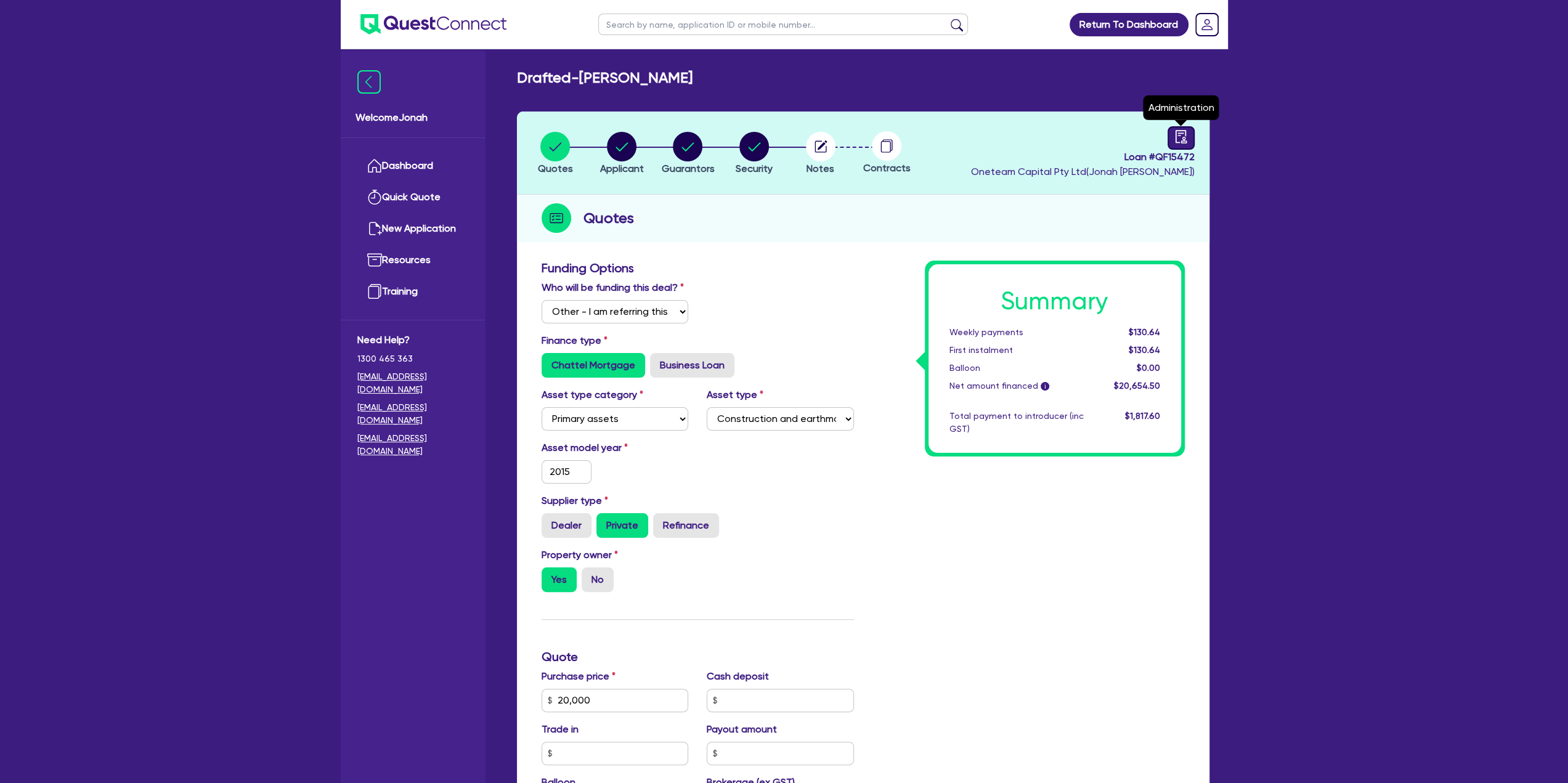
click at [1179, 138] on icon "audit" at bounding box center [1181, 137] width 14 height 14
select select "DRAFTED_NEW"
select select "Other"
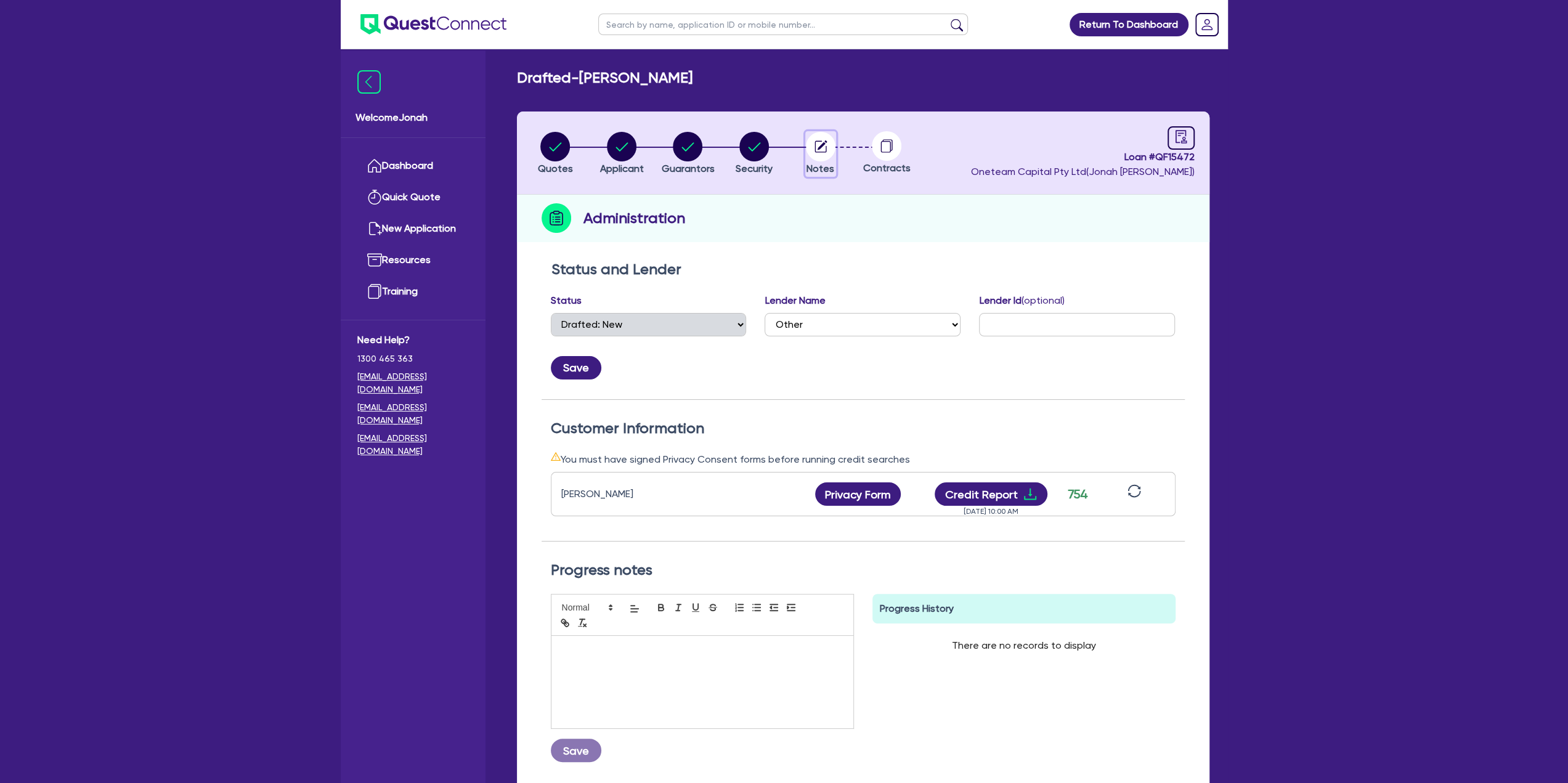
click at [830, 156] on circle "button" at bounding box center [820, 146] width 29 height 29
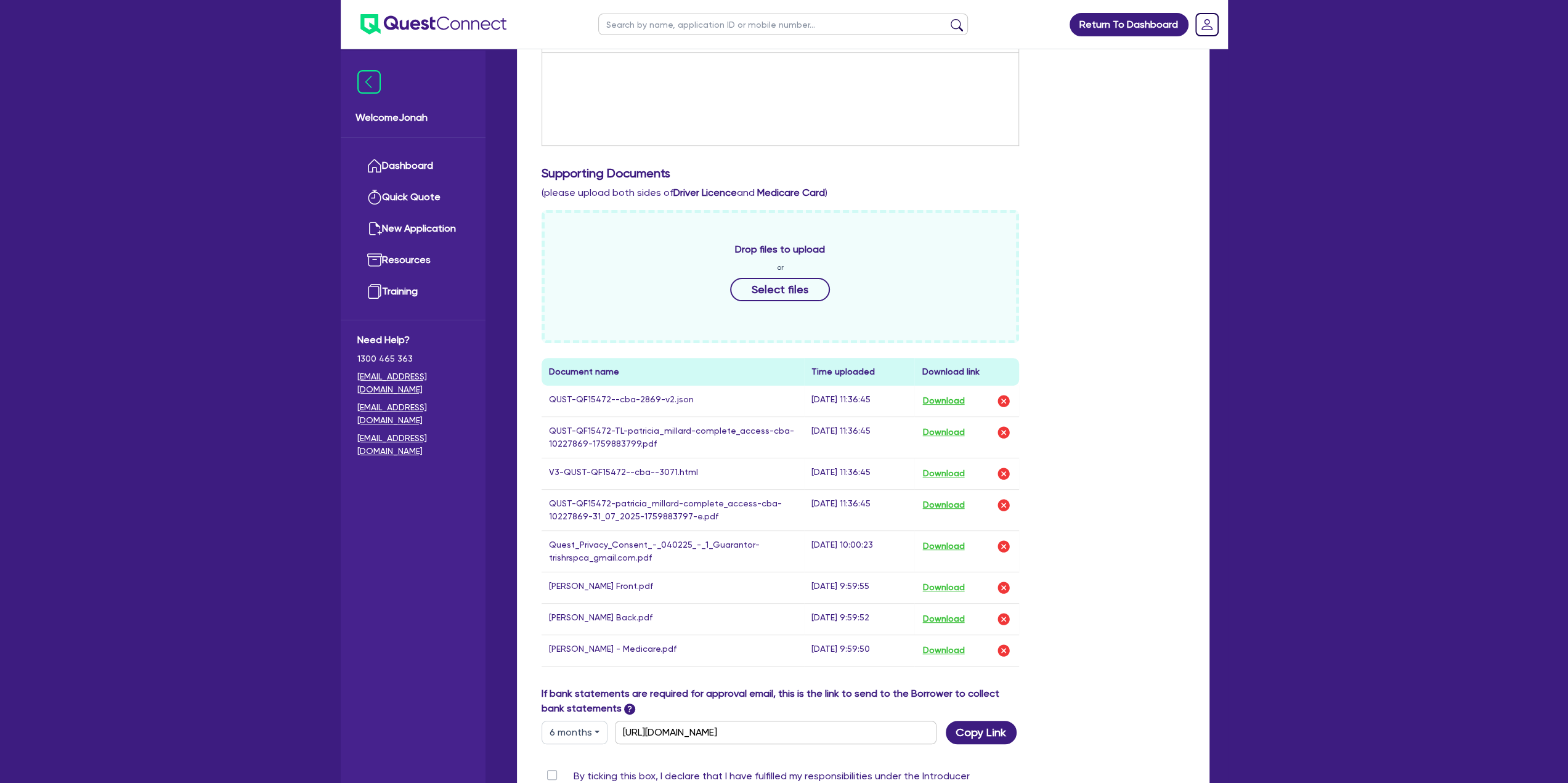
scroll to position [308, 0]
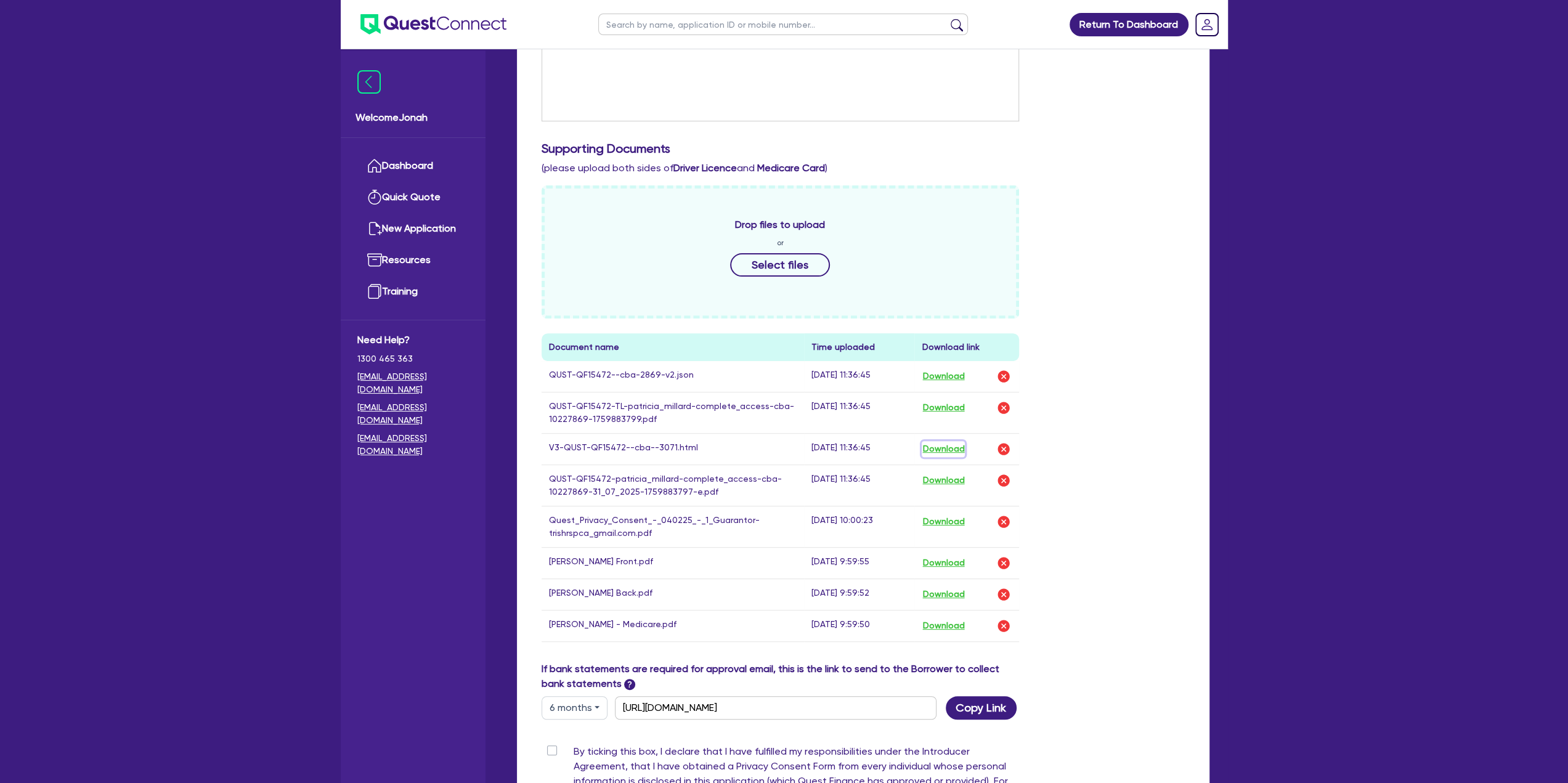
click at [939, 448] on button "Download" at bounding box center [943, 449] width 43 height 16
